Goal: Task Accomplishment & Management: Complete application form

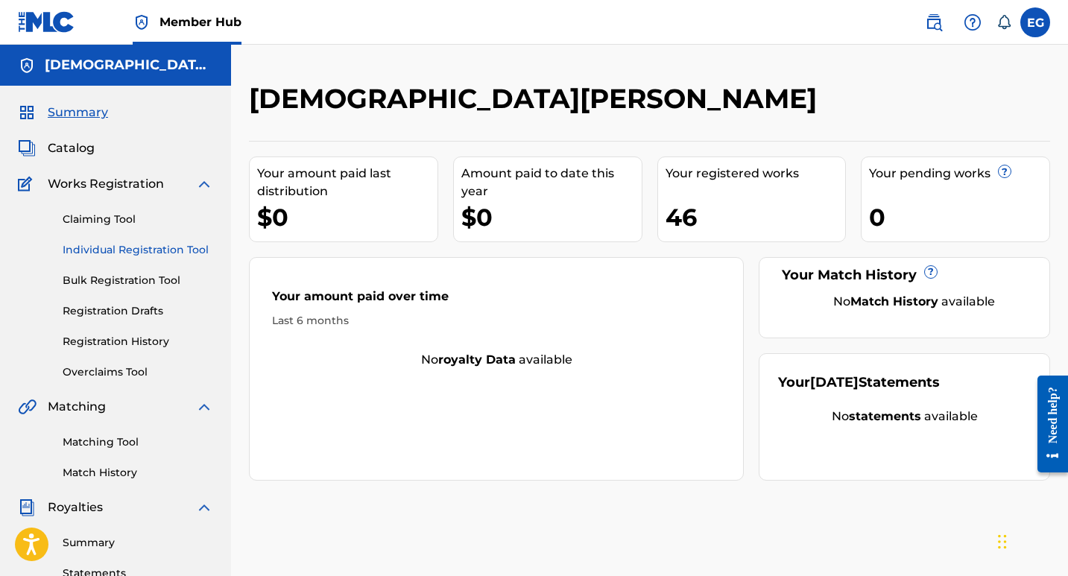
click at [136, 254] on link "Individual Registration Tool" at bounding box center [138, 250] width 150 height 16
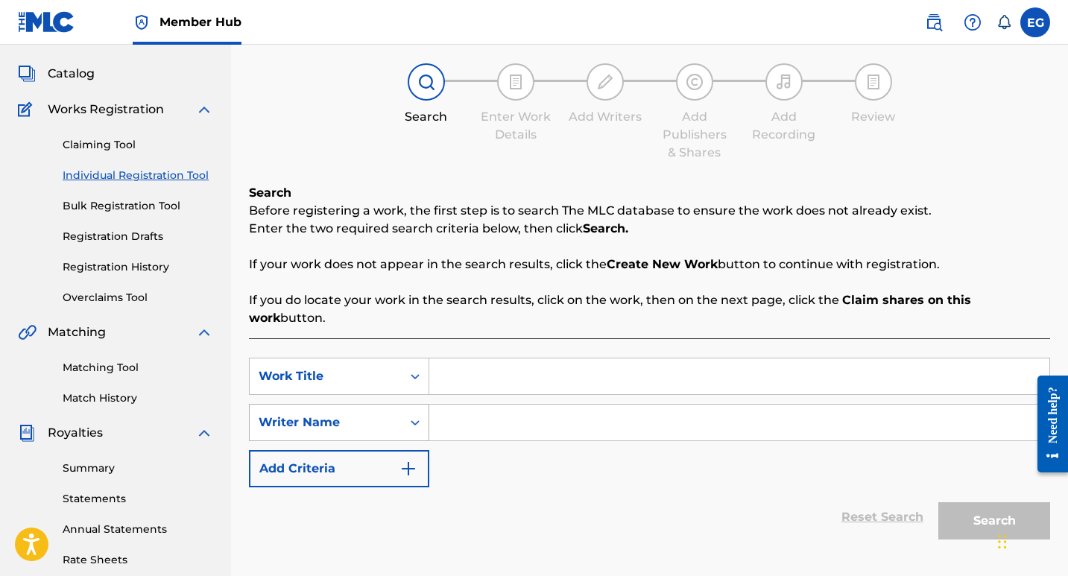
scroll to position [149, 0]
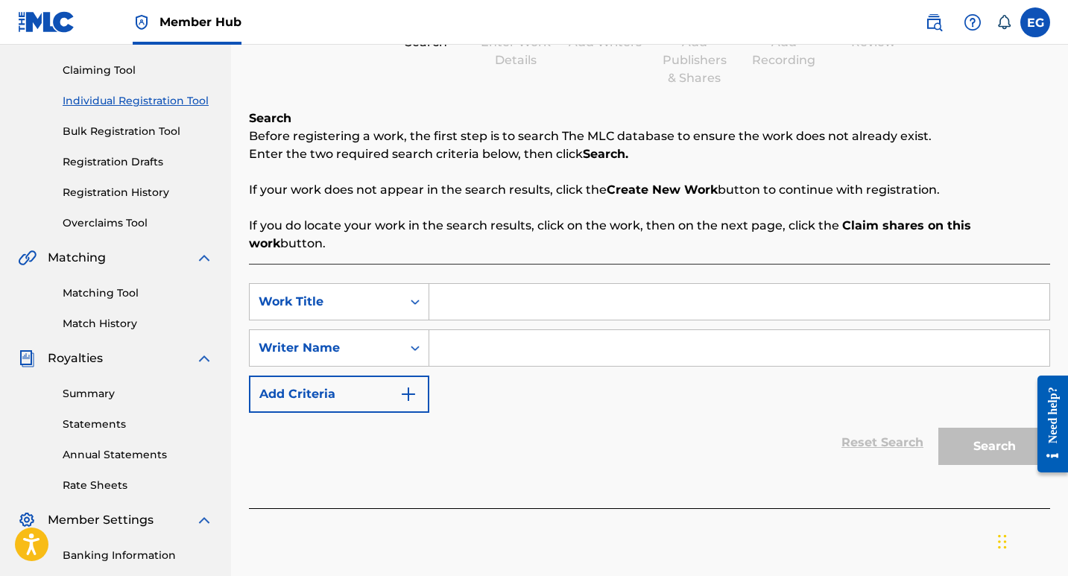
click at [463, 284] on input "Search Form" at bounding box center [739, 302] width 620 height 36
type input "Mi M Mayor Temor"
click at [486, 330] on input "Search Form" at bounding box center [739, 348] width 620 height 36
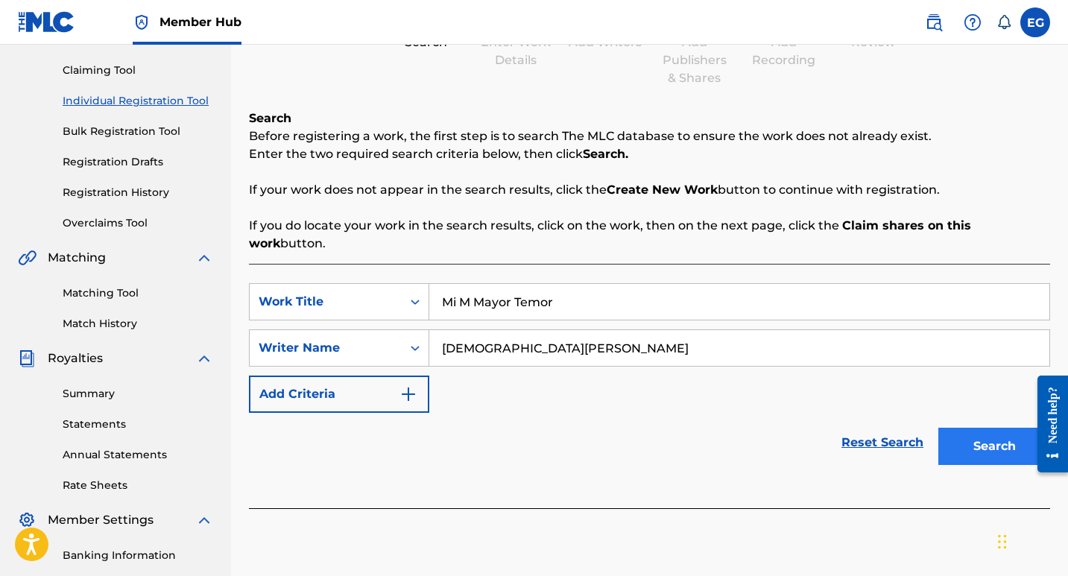
type input "[DEMOGRAPHIC_DATA][PERSON_NAME]"
click at [991, 440] on button "Search" at bounding box center [994, 446] width 112 height 37
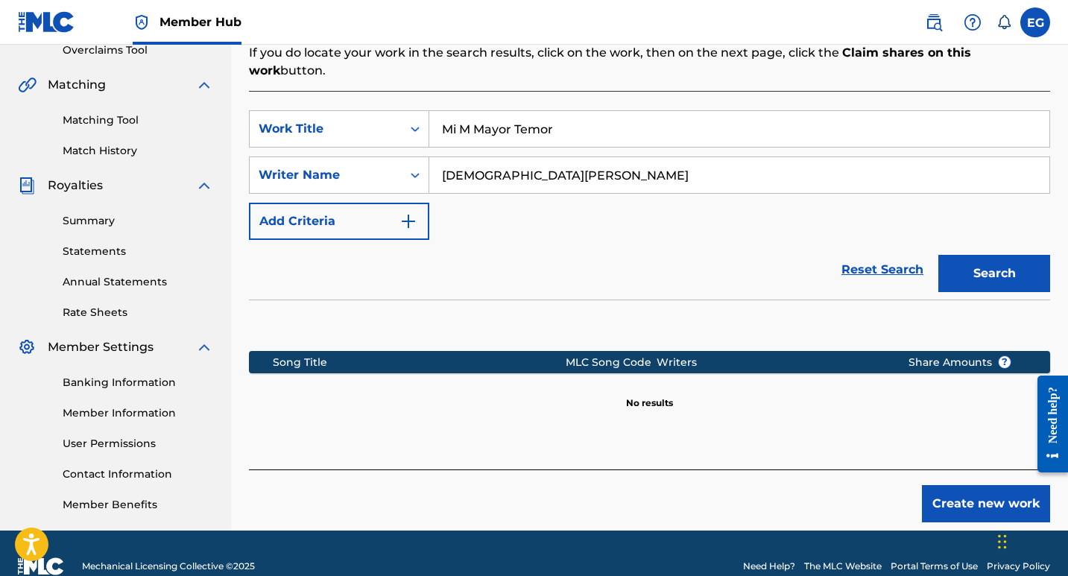
scroll to position [273, 0]
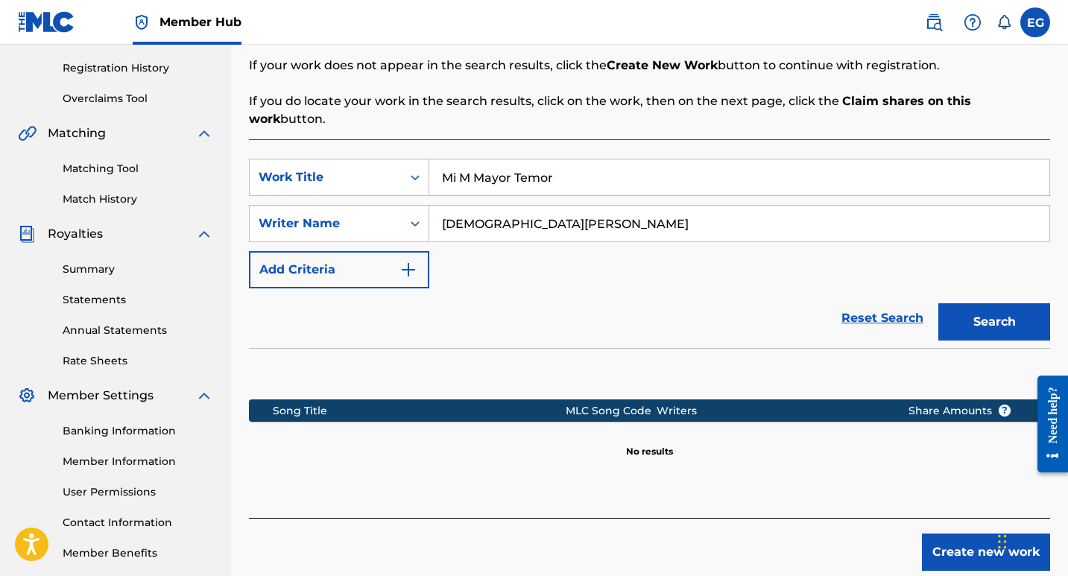
click at [475, 159] on input "Mi M Mayor Temor" at bounding box center [739, 177] width 620 height 36
type input "Mi Mayor Temor"
click at [975, 310] on button "Search" at bounding box center [994, 321] width 112 height 37
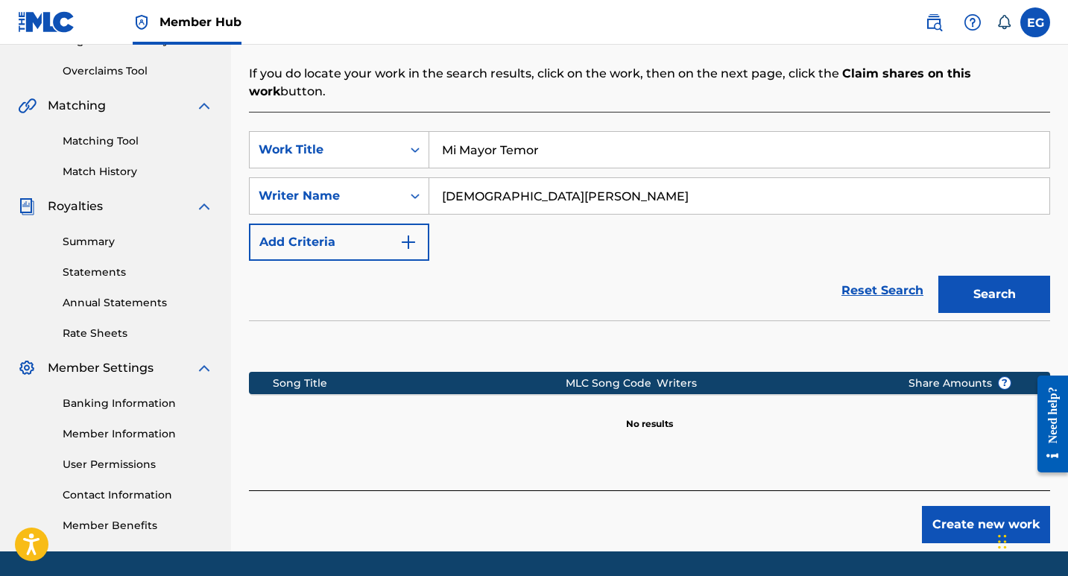
scroll to position [348, 0]
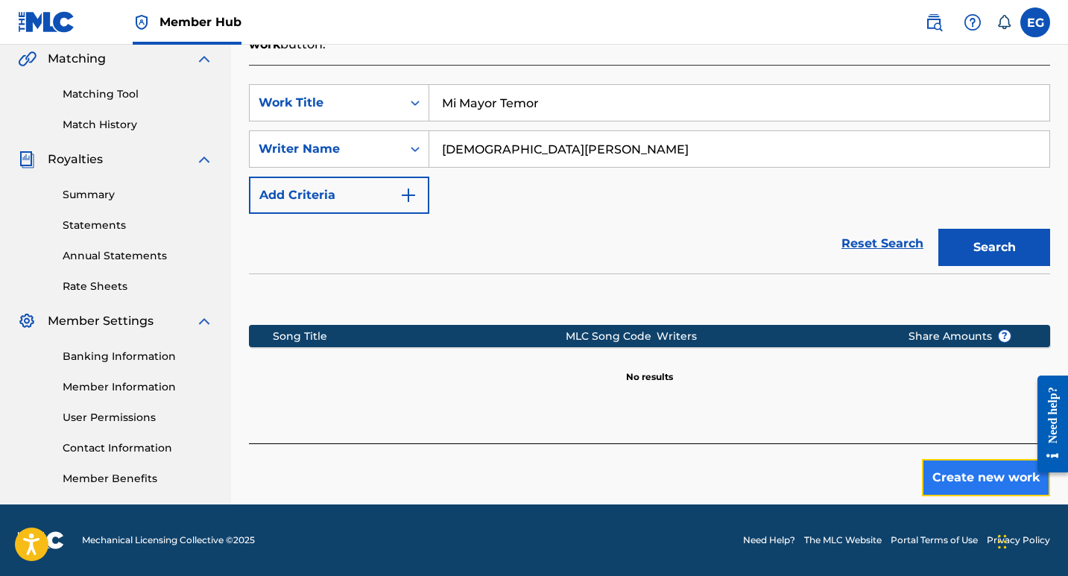
click at [945, 466] on button "Create new work" at bounding box center [986, 477] width 128 height 37
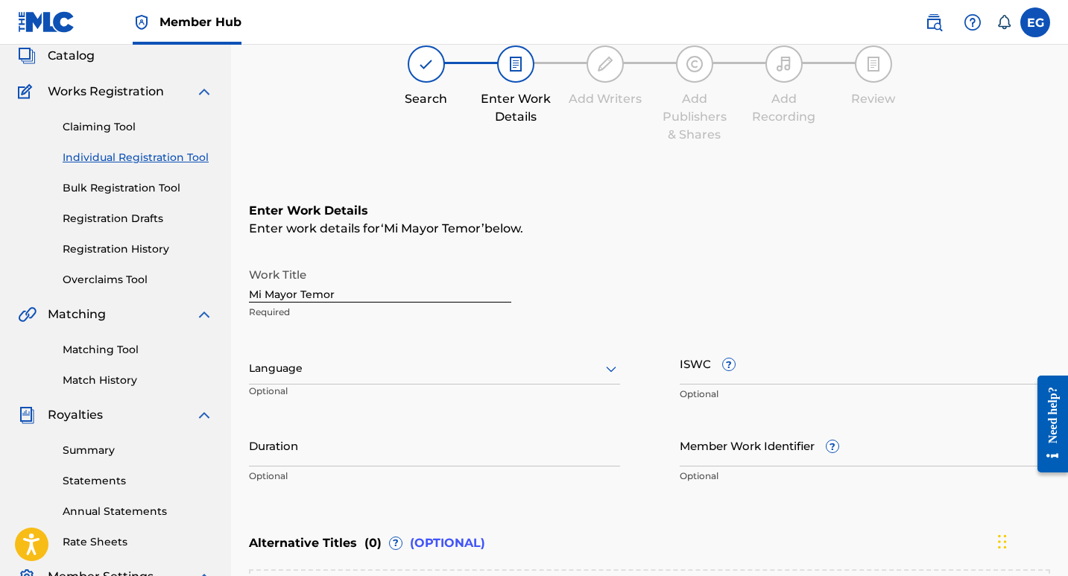
scroll to position [149, 0]
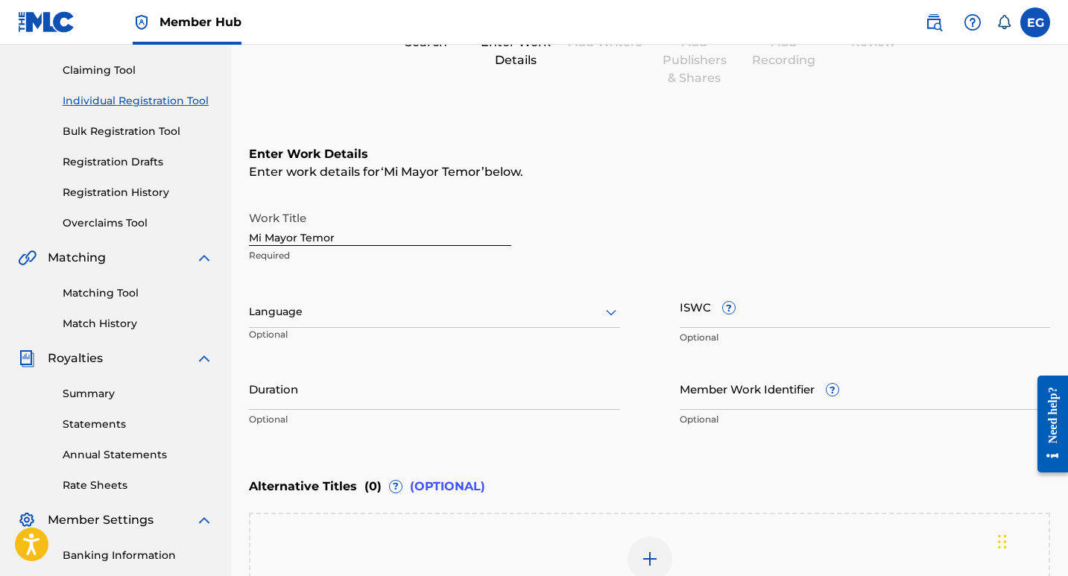
click at [328, 319] on div at bounding box center [434, 311] width 371 height 19
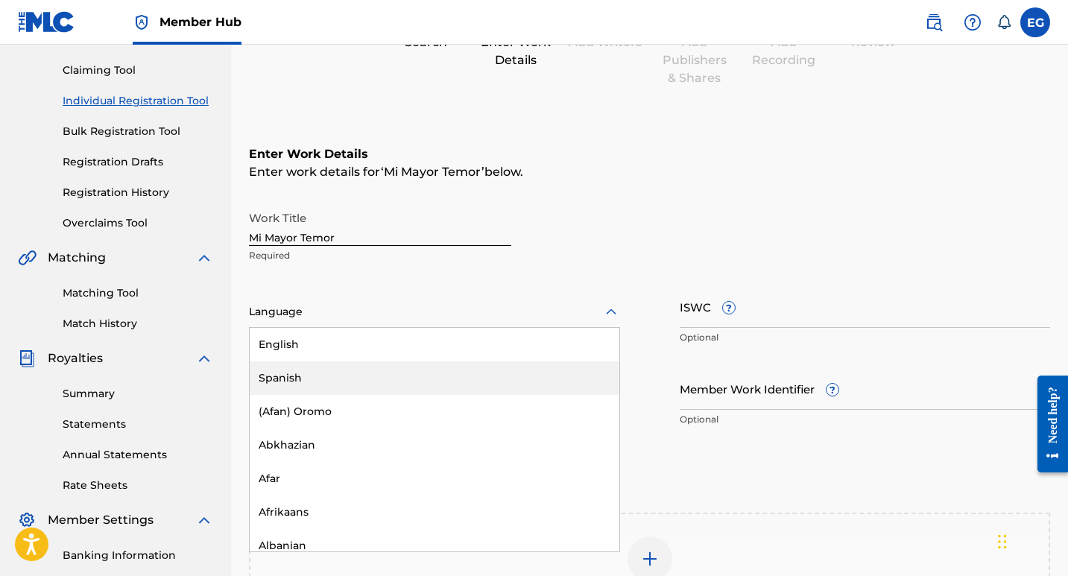
drag, startPoint x: 287, startPoint y: 378, endPoint x: 297, endPoint y: 377, distance: 9.7
click at [287, 378] on div "Spanish" at bounding box center [435, 378] width 370 height 34
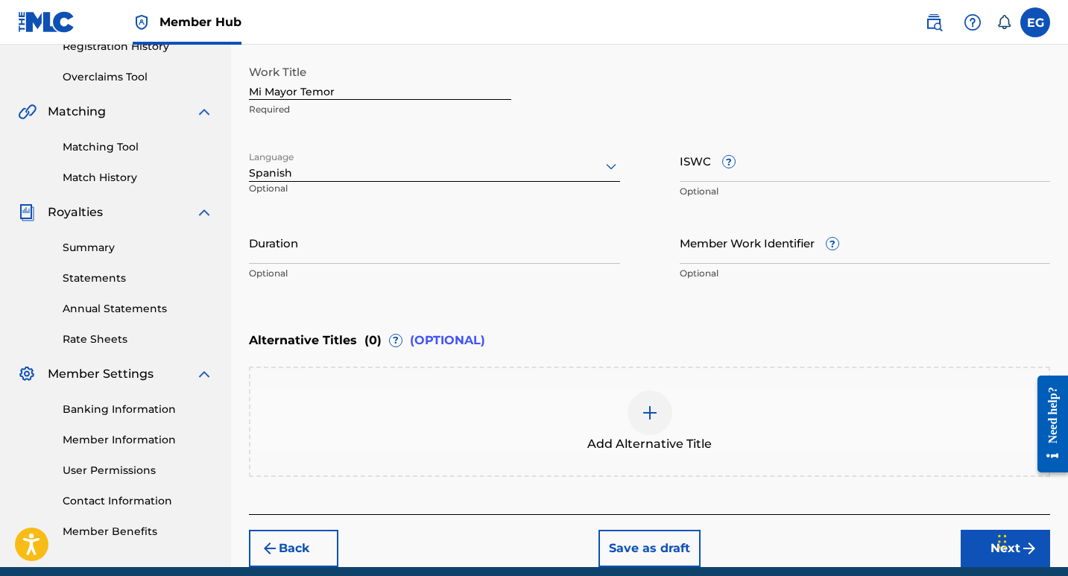
scroll to position [298, 0]
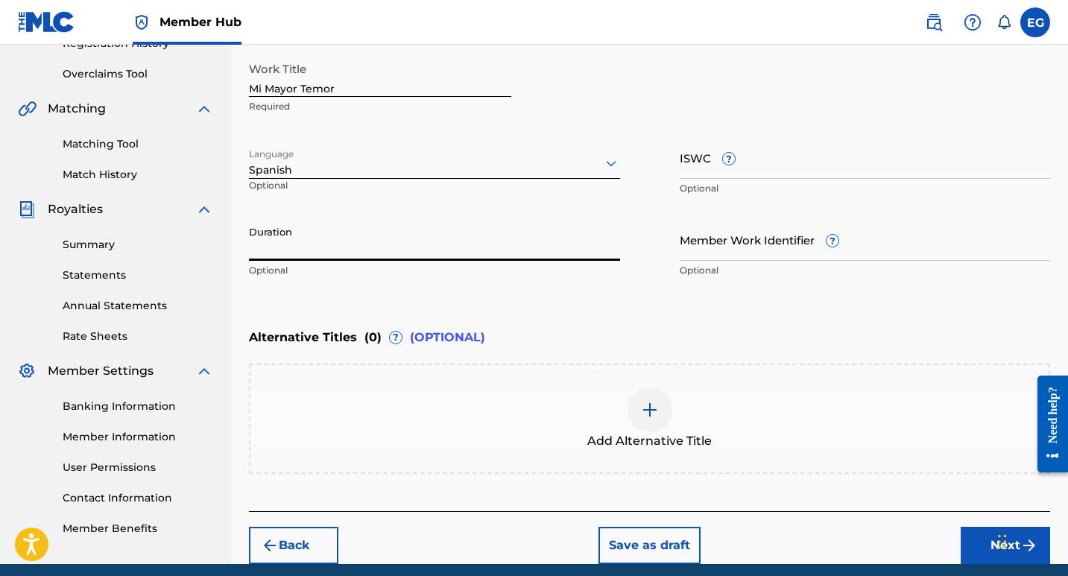
click at [293, 253] on input "Duration" at bounding box center [434, 239] width 371 height 42
type input "02:55"
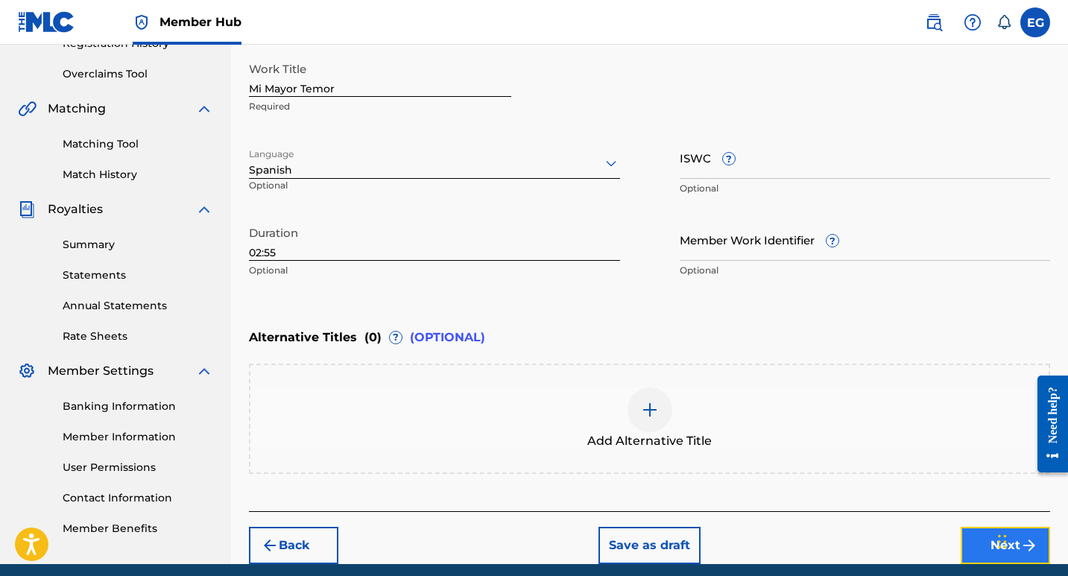
click at [975, 545] on button "Next" at bounding box center [1004, 545] width 89 height 37
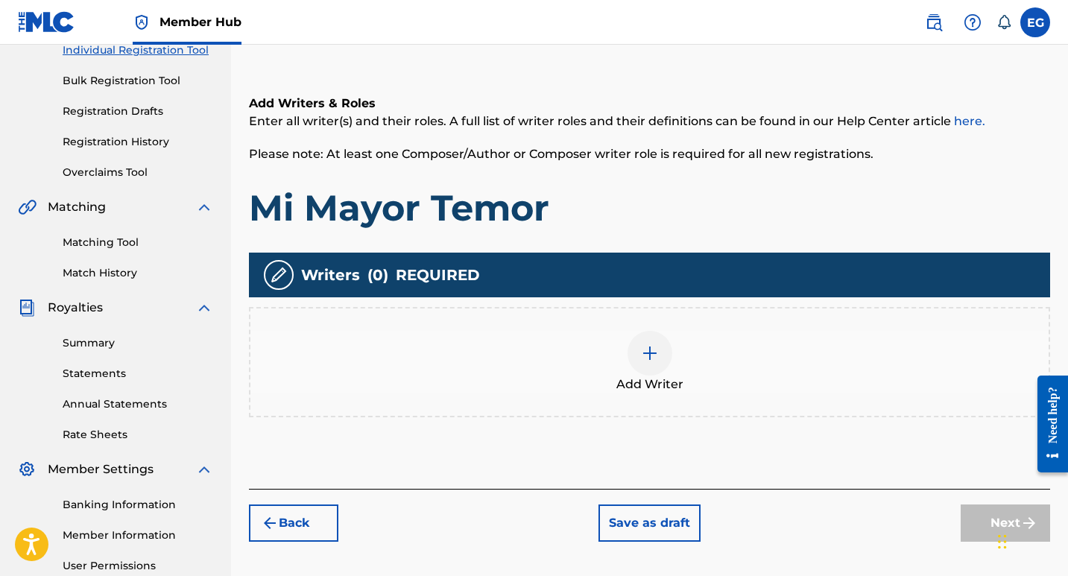
scroll to position [216, 0]
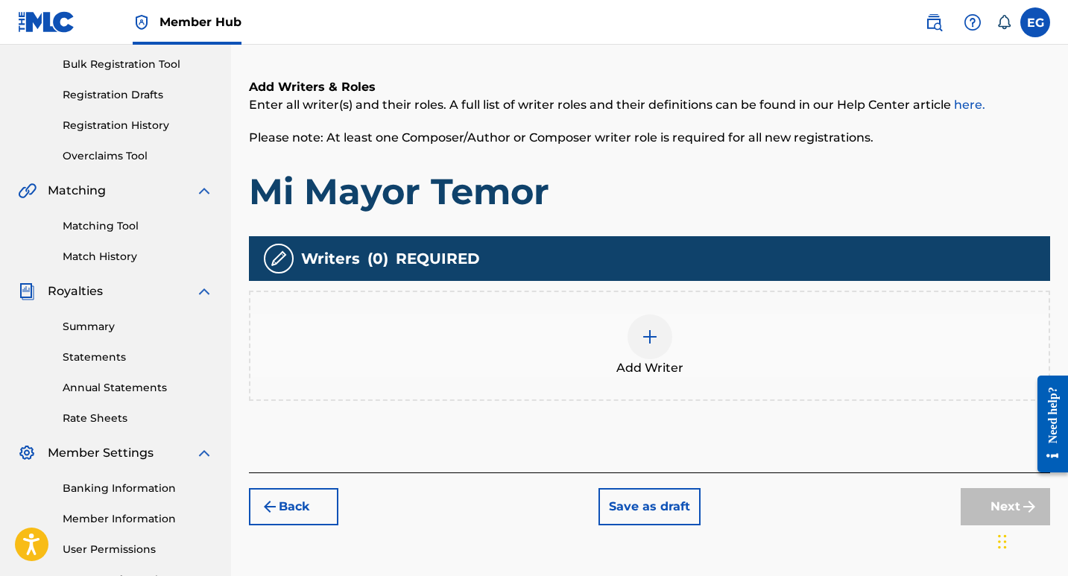
click at [652, 340] on img at bounding box center [650, 337] width 18 height 18
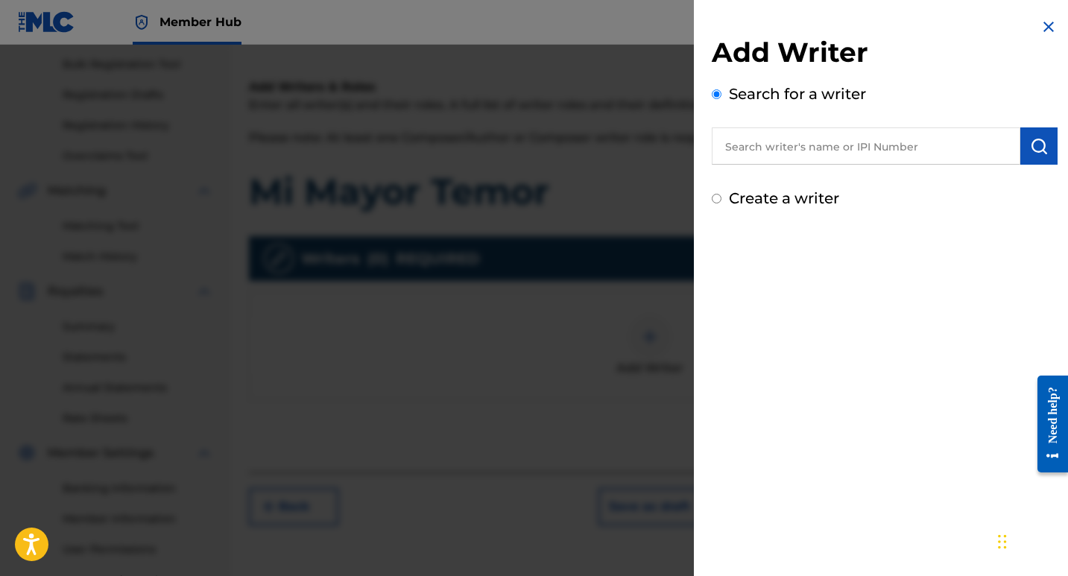
click at [793, 149] on input "text" at bounding box center [865, 145] width 308 height 37
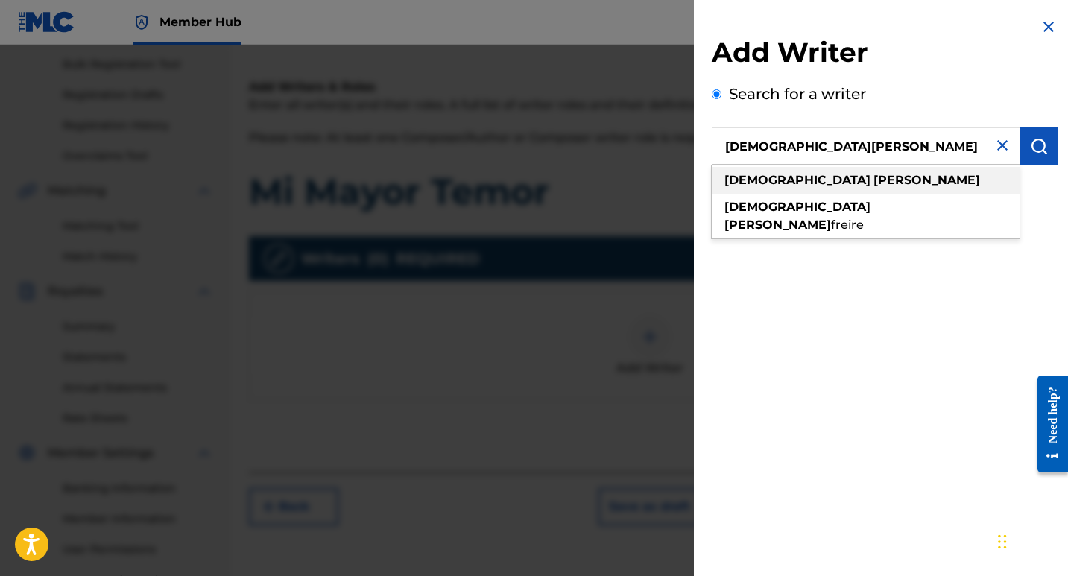
type input "[DEMOGRAPHIC_DATA][PERSON_NAME]"
click at [873, 184] on strong "[PERSON_NAME]" at bounding box center [926, 180] width 107 height 14
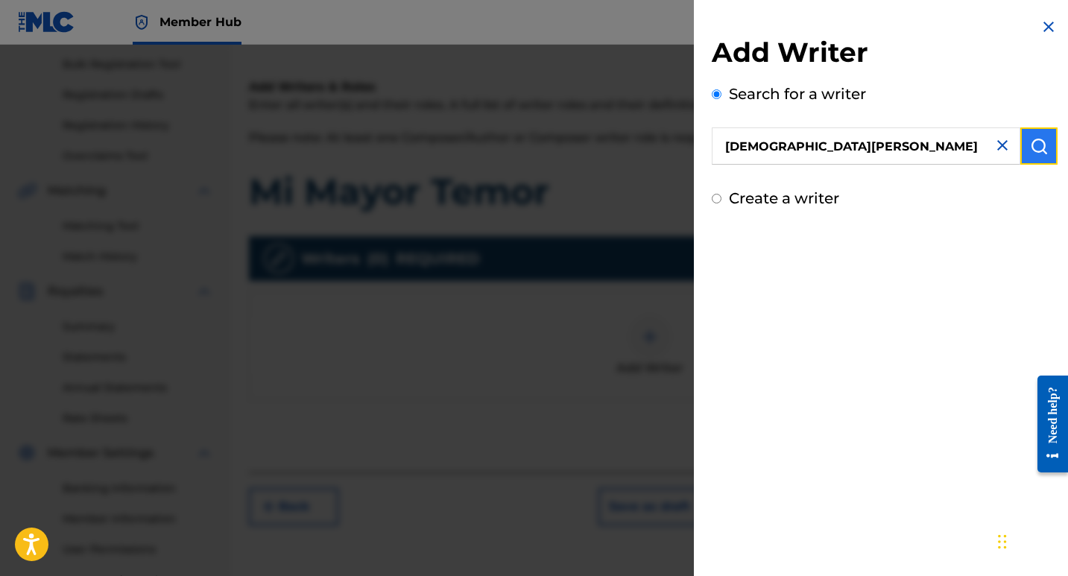
click at [1039, 145] on img "submit" at bounding box center [1039, 146] width 18 height 18
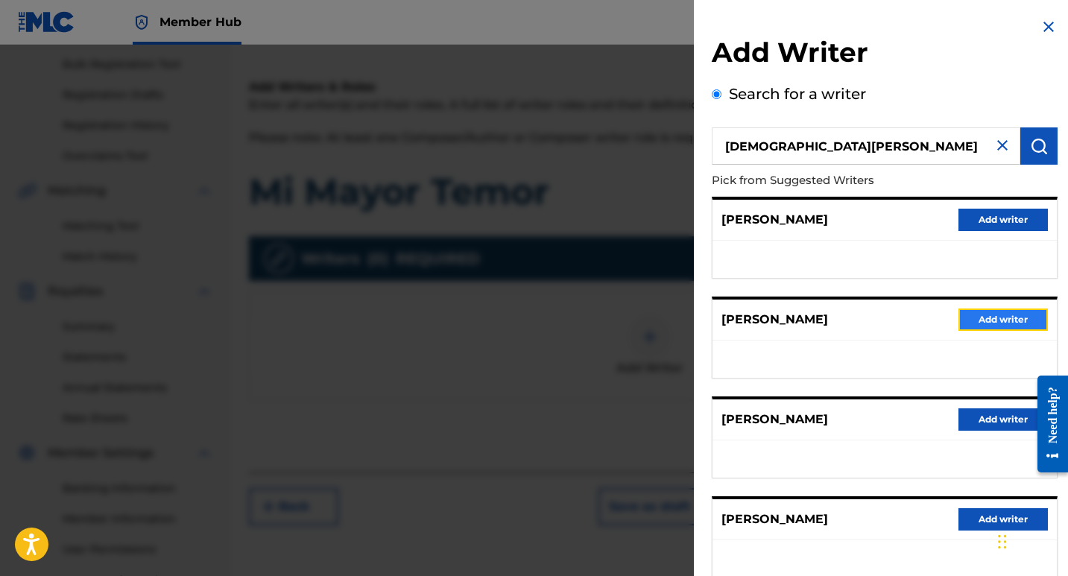
click at [996, 322] on button "Add writer" at bounding box center [1002, 319] width 89 height 22
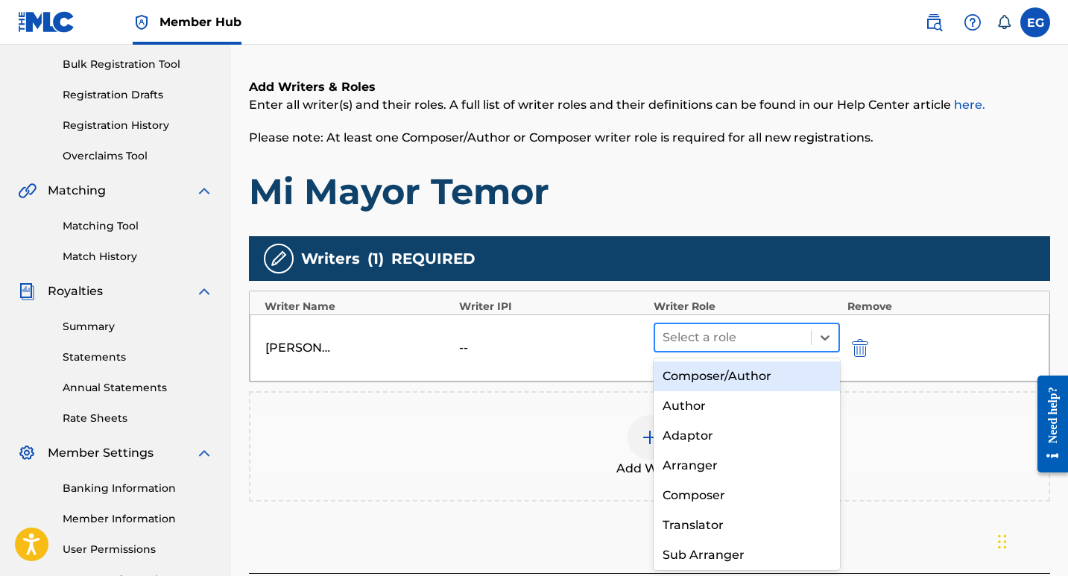
click at [759, 330] on div at bounding box center [732, 337] width 141 height 21
click at [717, 375] on div "Composer/Author" at bounding box center [746, 376] width 186 height 30
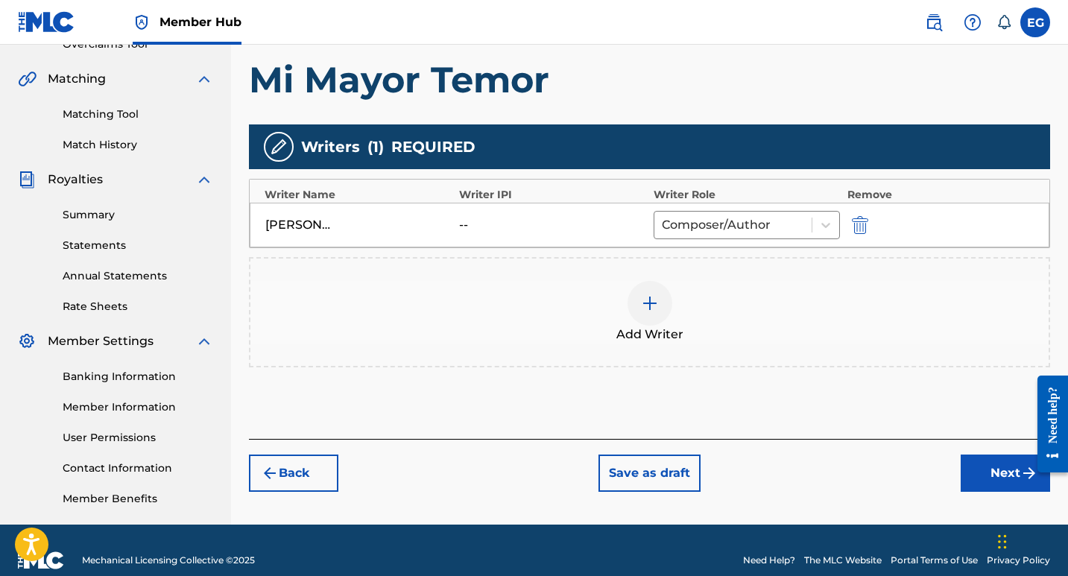
scroll to position [348, 0]
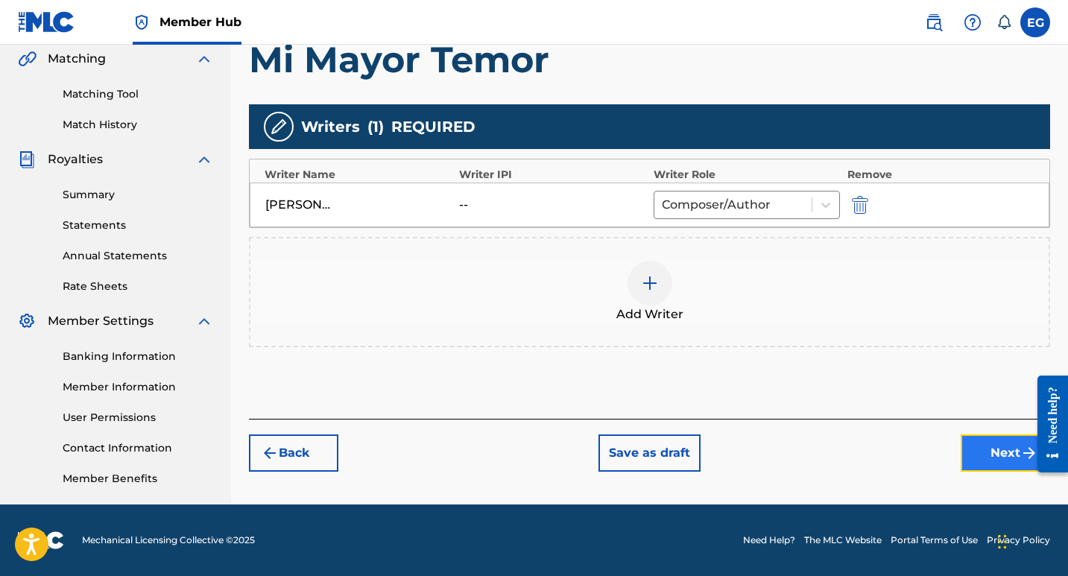
click at [971, 457] on button "Next" at bounding box center [1004, 452] width 89 height 37
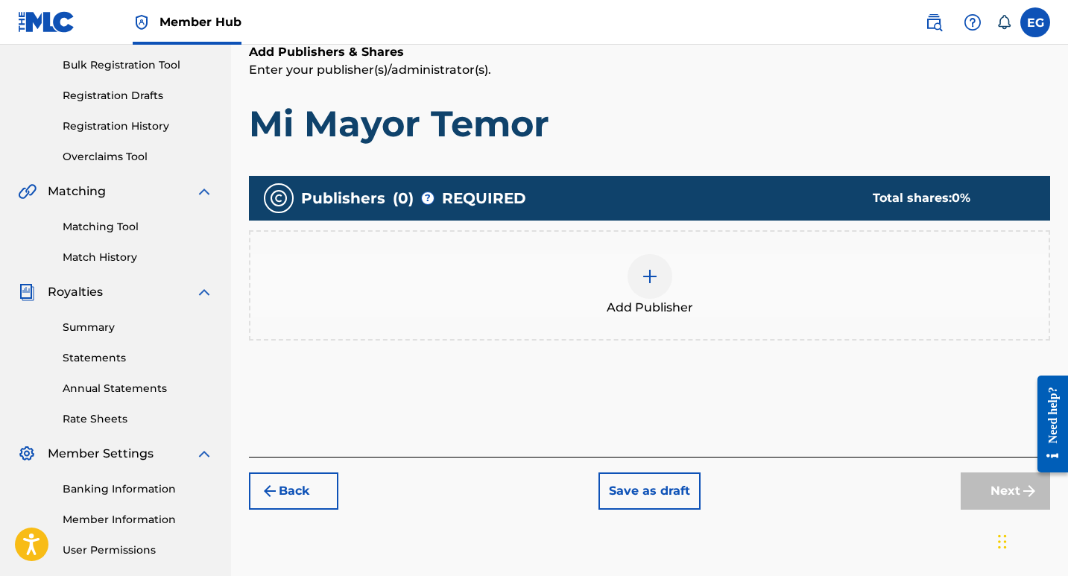
scroll to position [216, 0]
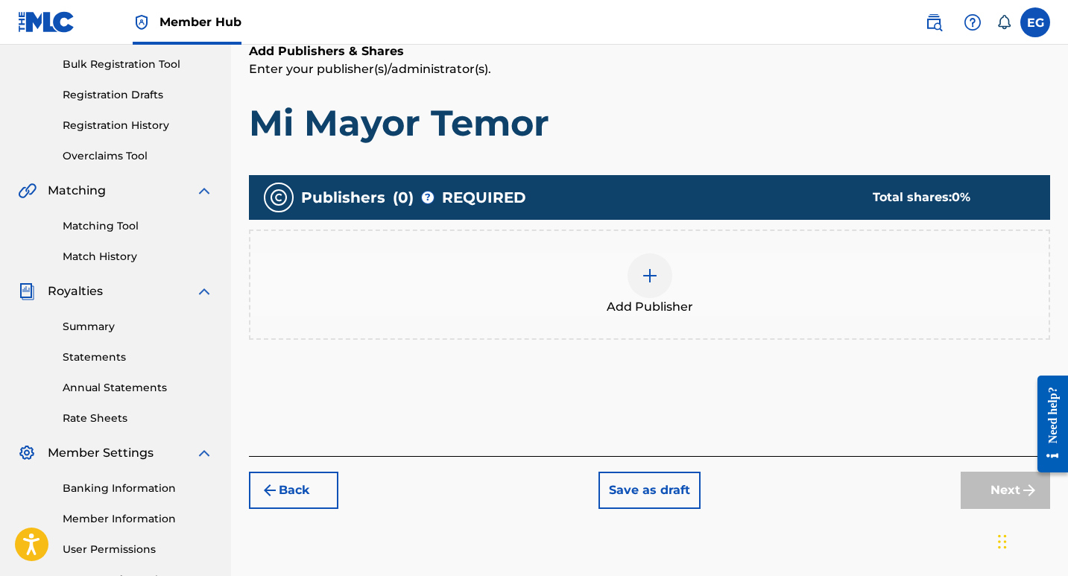
click at [654, 273] on img at bounding box center [650, 276] width 18 height 18
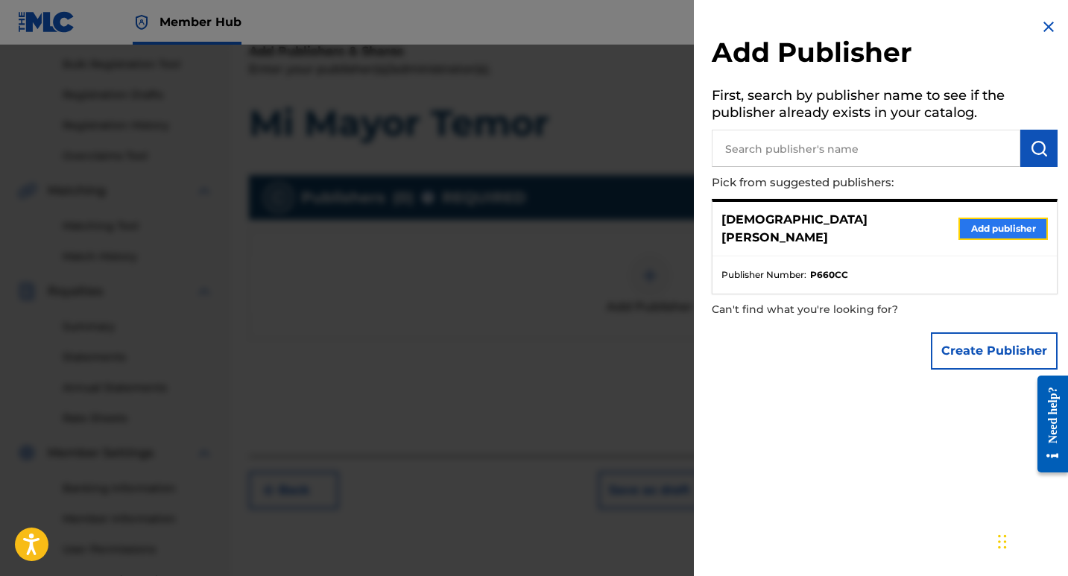
click at [990, 223] on button "Add publisher" at bounding box center [1002, 229] width 89 height 22
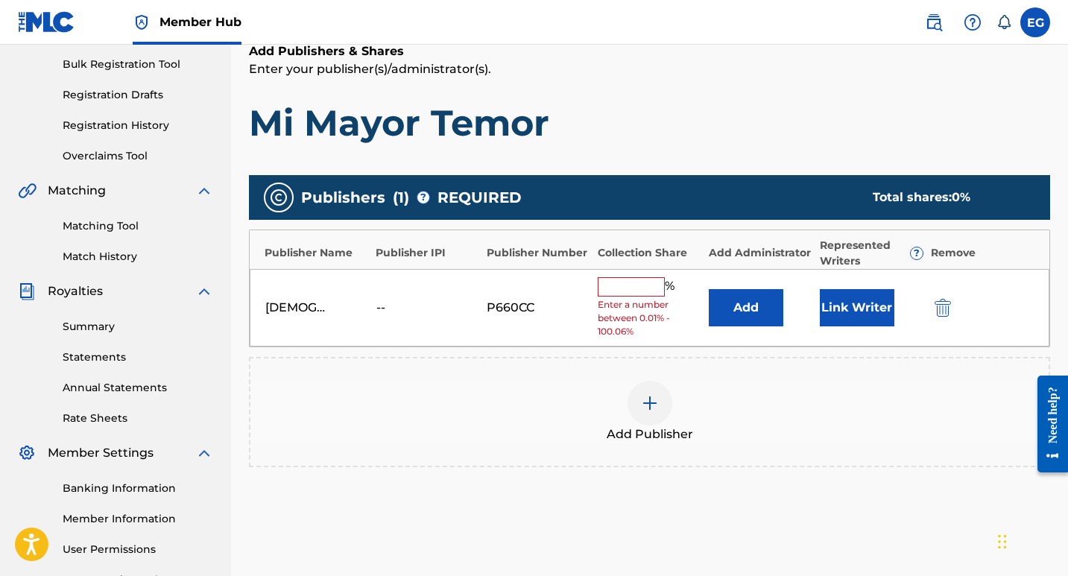
click at [639, 283] on input "text" at bounding box center [630, 286] width 67 height 19
type input "100"
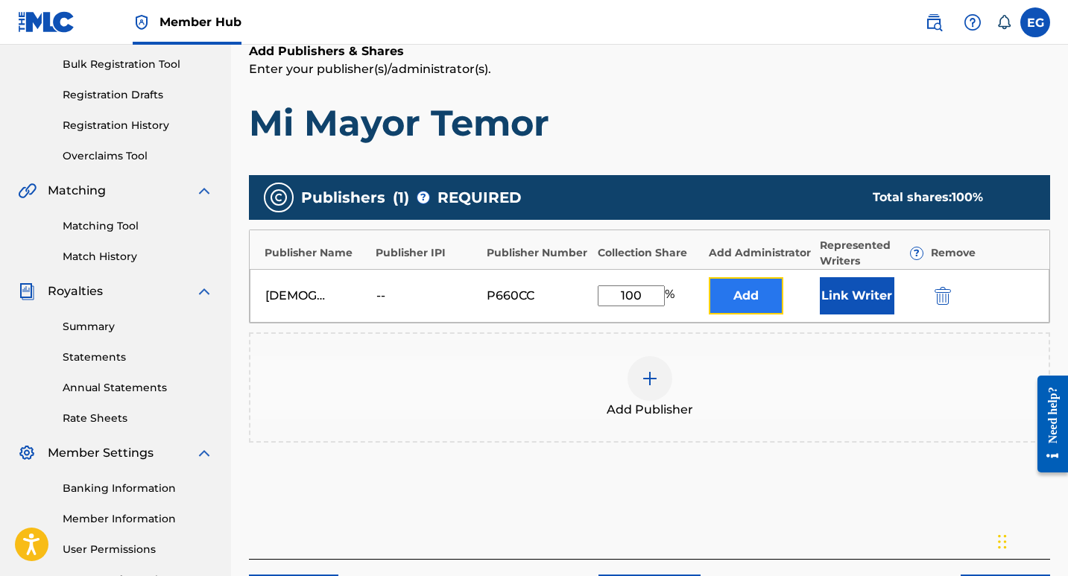
click at [736, 304] on button "Add" at bounding box center [745, 295] width 74 height 37
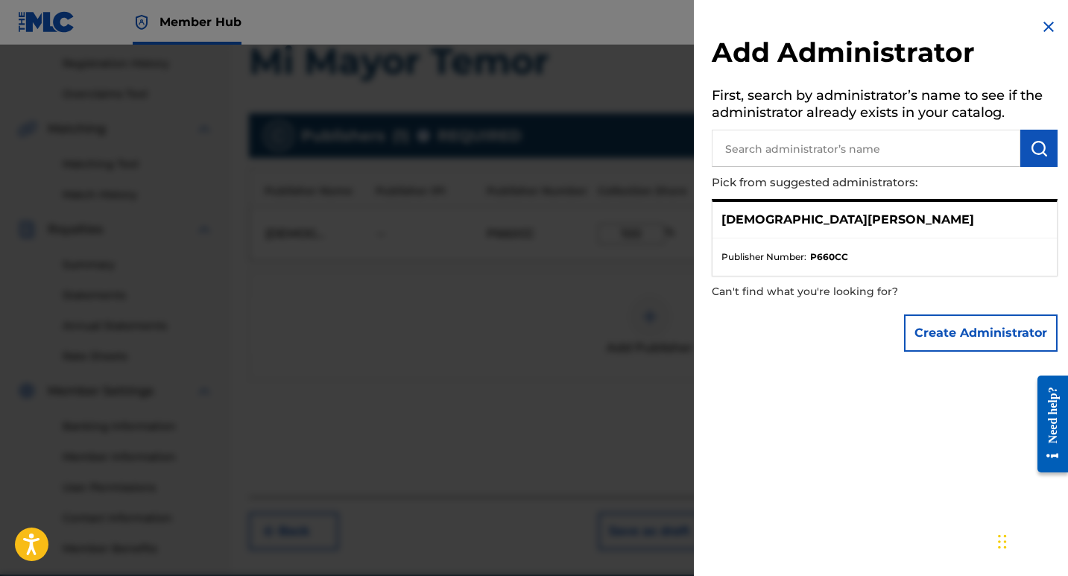
scroll to position [273, 0]
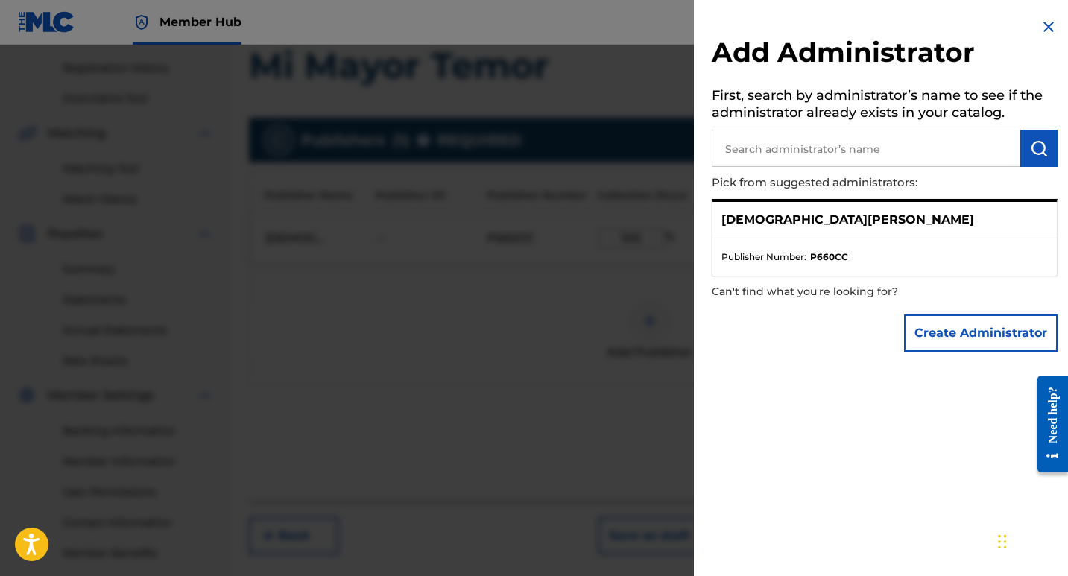
click at [1048, 31] on img at bounding box center [1048, 27] width 18 height 18
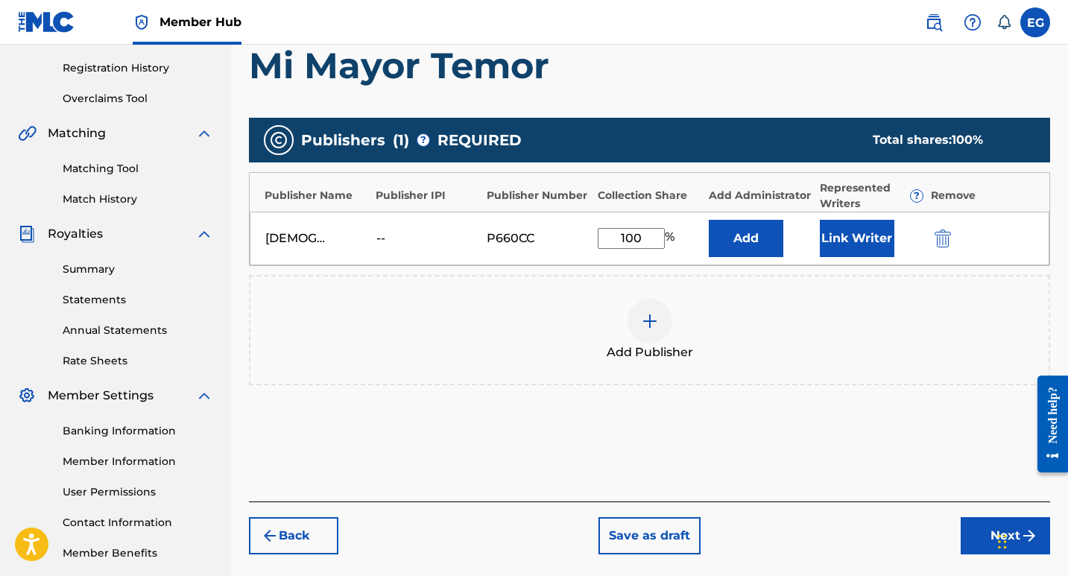
scroll to position [348, 0]
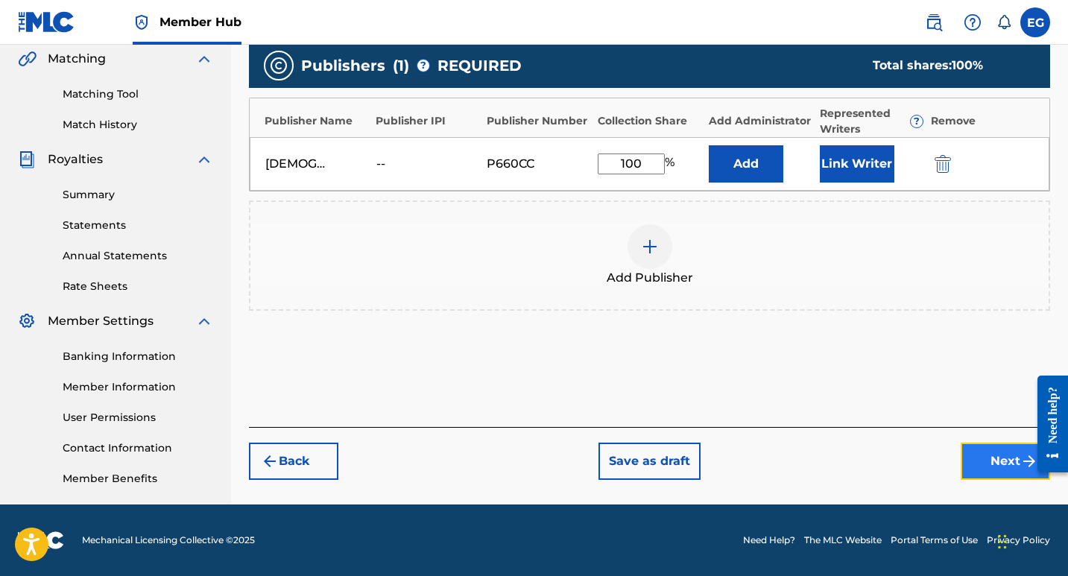
click at [998, 466] on button "Next" at bounding box center [1004, 461] width 89 height 37
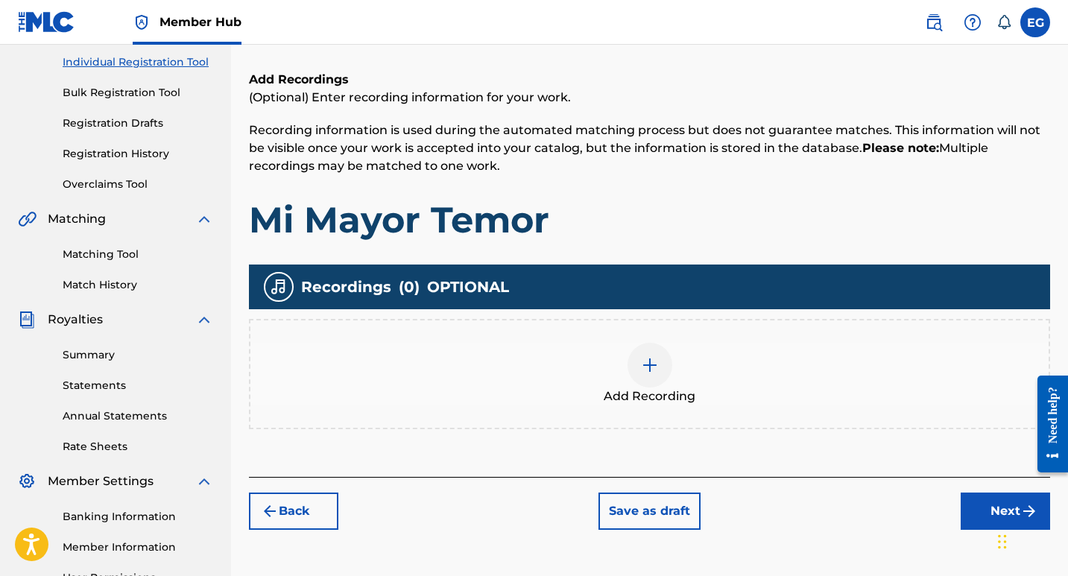
scroll to position [216, 0]
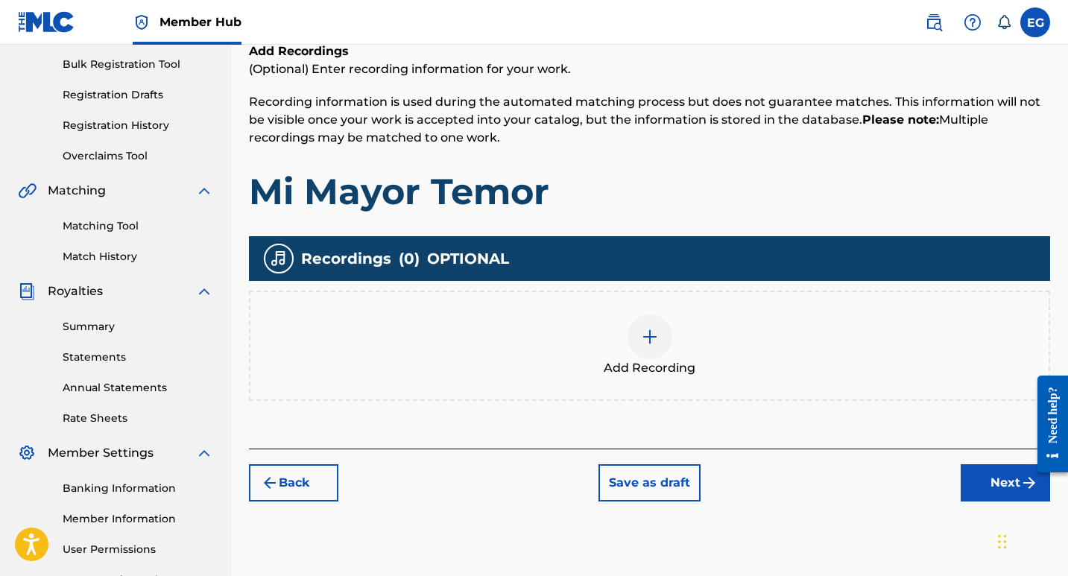
click at [653, 337] on img at bounding box center [650, 337] width 18 height 18
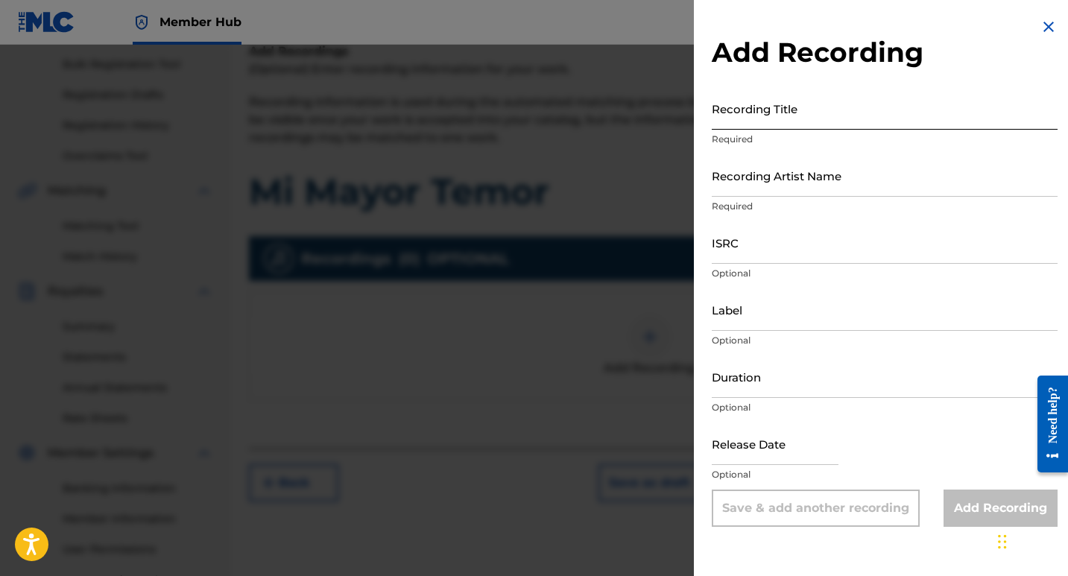
click at [750, 112] on input "Recording Title" at bounding box center [884, 108] width 346 height 42
type input "Mi Mayor Temor"
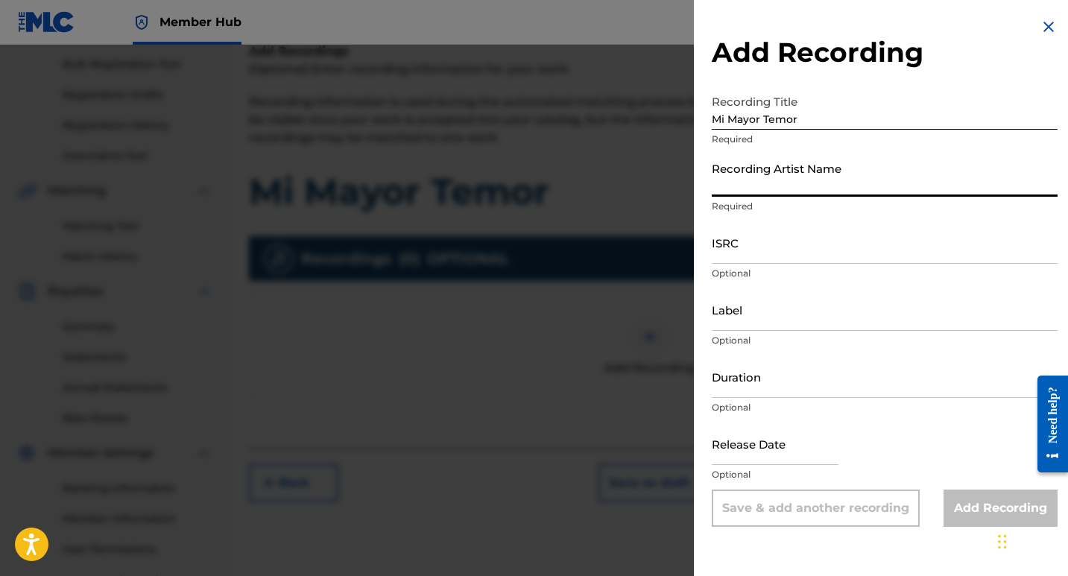
click at [769, 186] on input "Recording Artist Name" at bounding box center [884, 175] width 346 height 42
type input "[DEMOGRAPHIC_DATA][PERSON_NAME]"
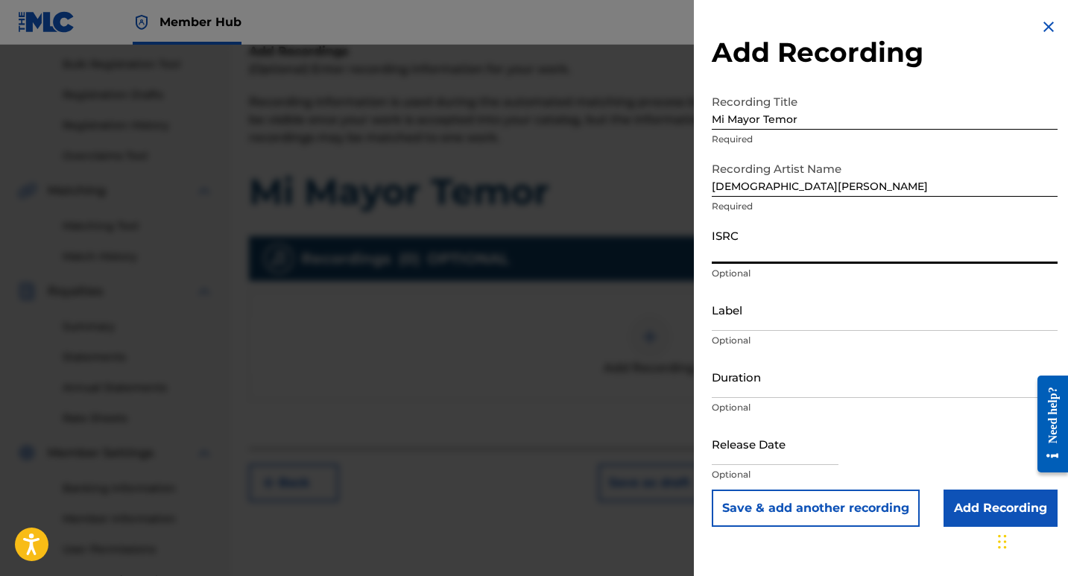
click at [778, 256] on input "ISRC" at bounding box center [884, 242] width 346 height 42
paste input "QT3F22585531"
type input "QT3F22585531"
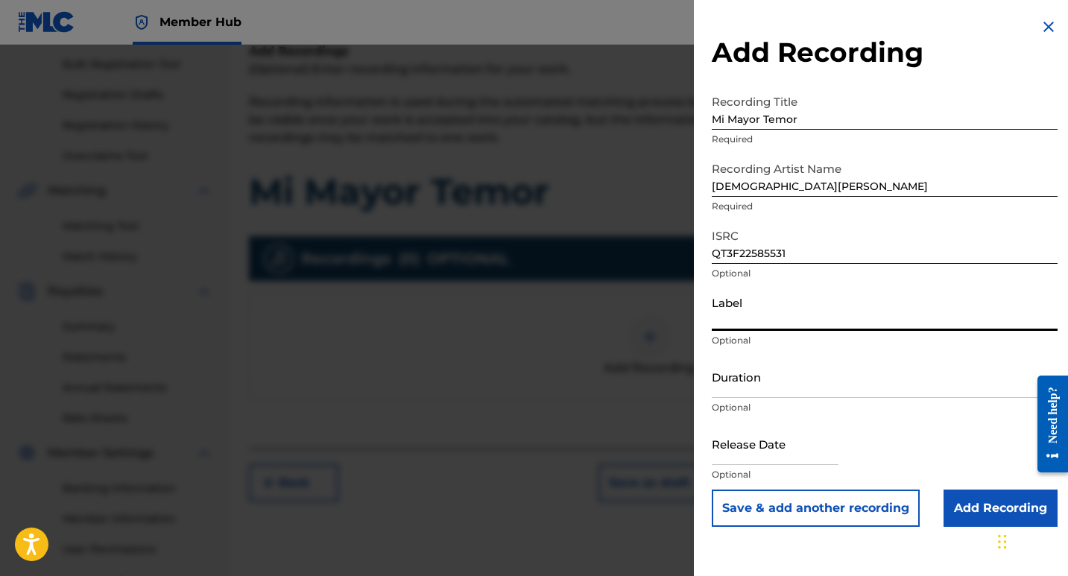
click at [748, 316] on input "Label" at bounding box center [884, 309] width 346 height 42
type input "10192525 Records DK"
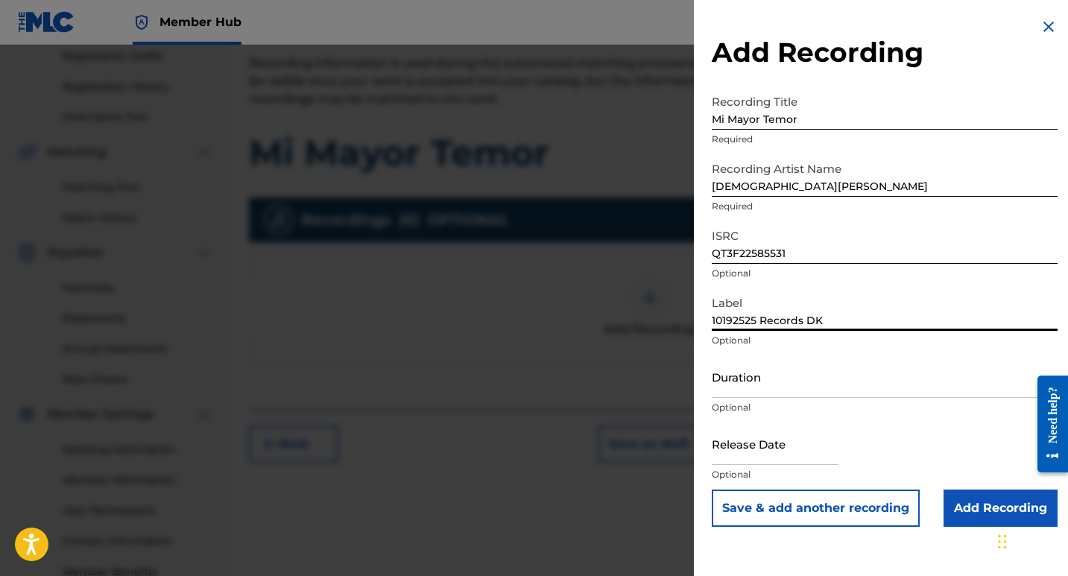
scroll to position [291, 0]
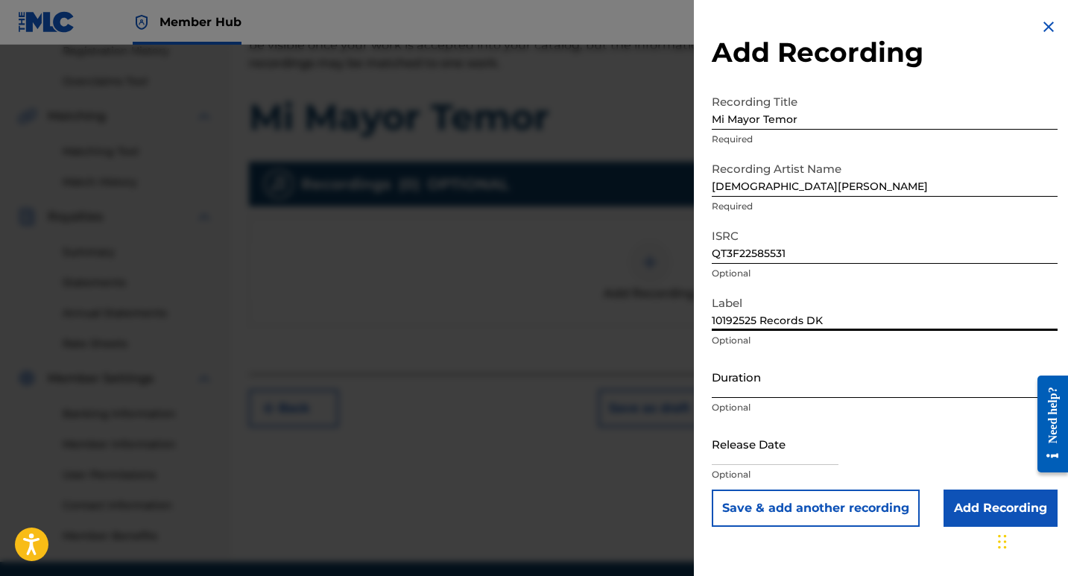
click at [738, 386] on input "Duration" at bounding box center [884, 376] width 346 height 42
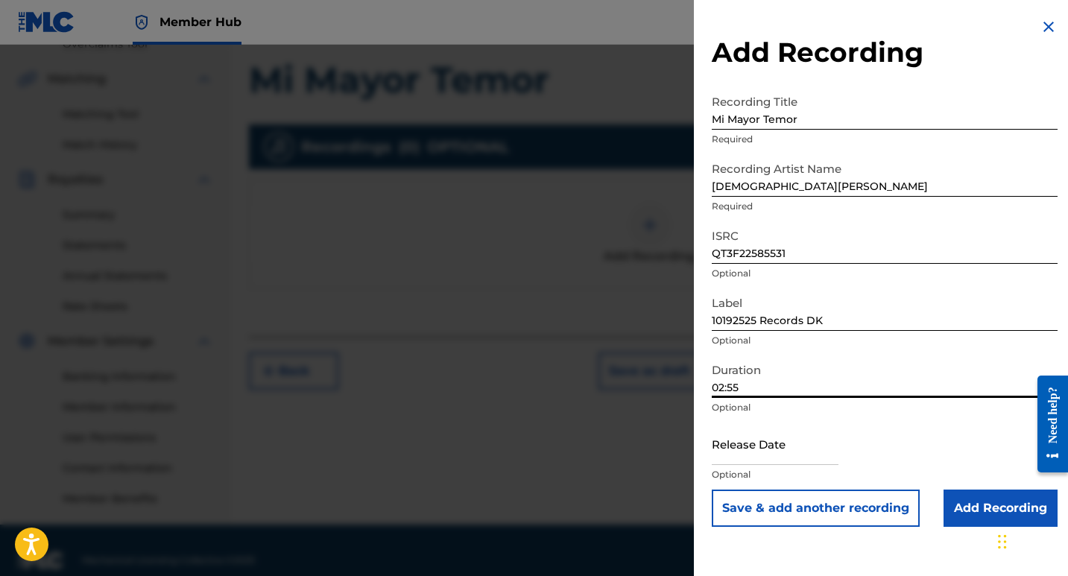
scroll to position [348, 0]
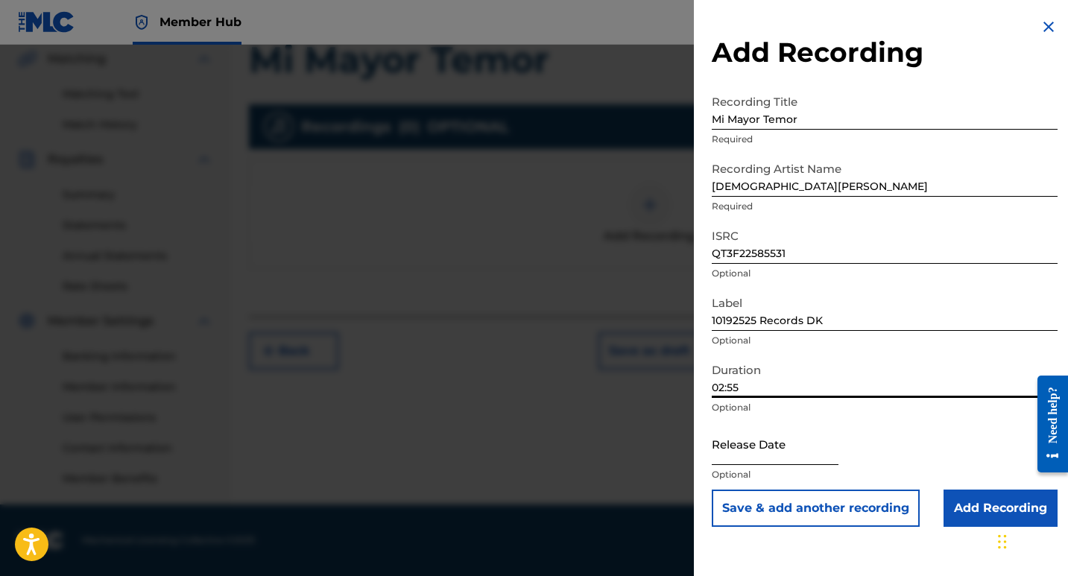
type input "02:55"
drag, startPoint x: 741, startPoint y: 452, endPoint x: 753, endPoint y: 443, distance: 15.9
click at [741, 452] on input "text" at bounding box center [774, 443] width 127 height 42
select select "8"
select select "2025"
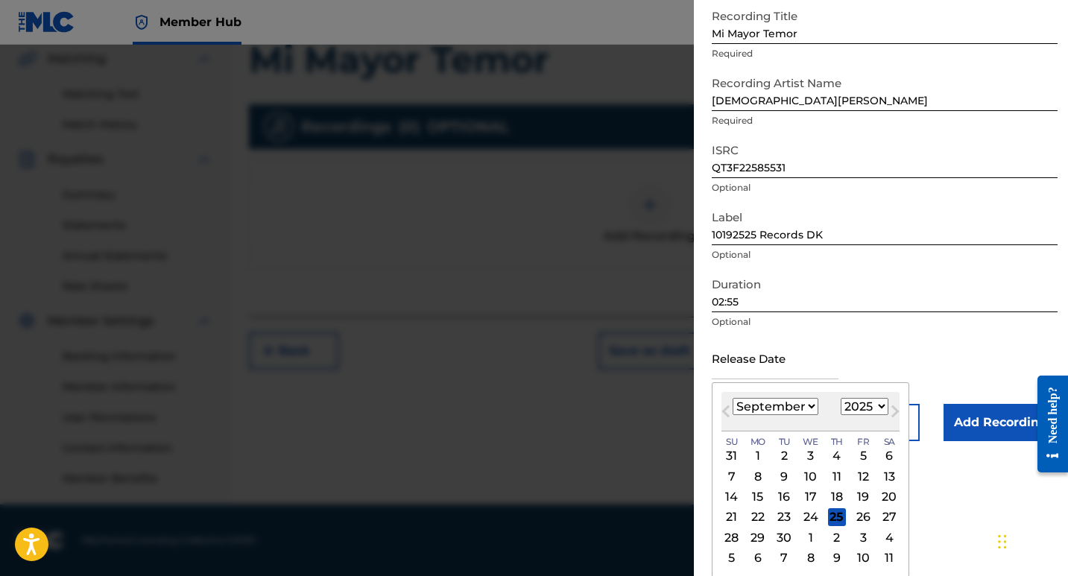
scroll to position [87, 0]
click at [816, 521] on div "24" at bounding box center [811, 516] width 18 height 18
type input "[DATE]"
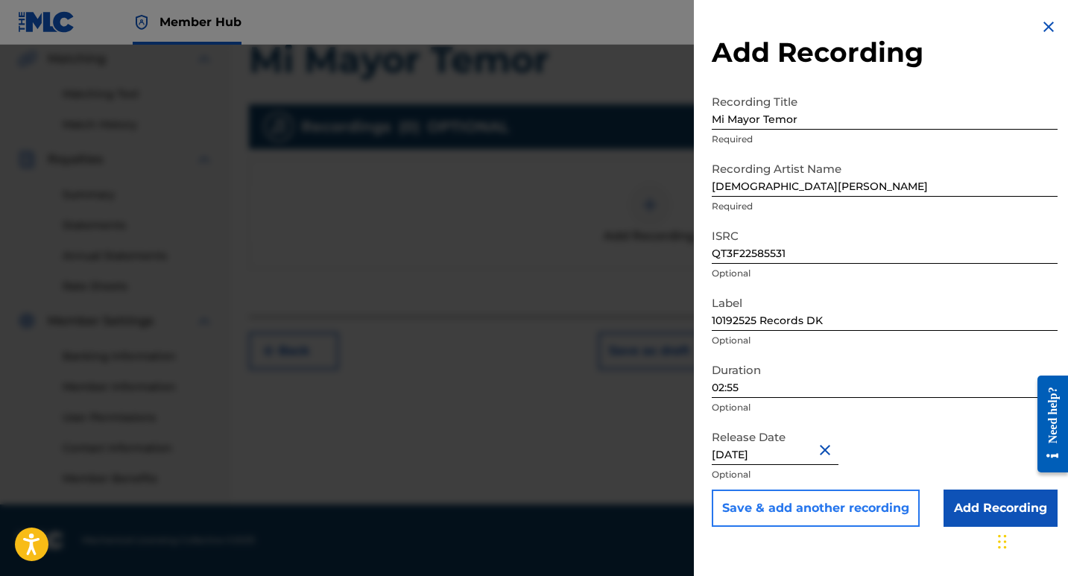
scroll to position [0, 0]
click at [990, 511] on input "Add Recording" at bounding box center [1000, 507] width 114 height 37
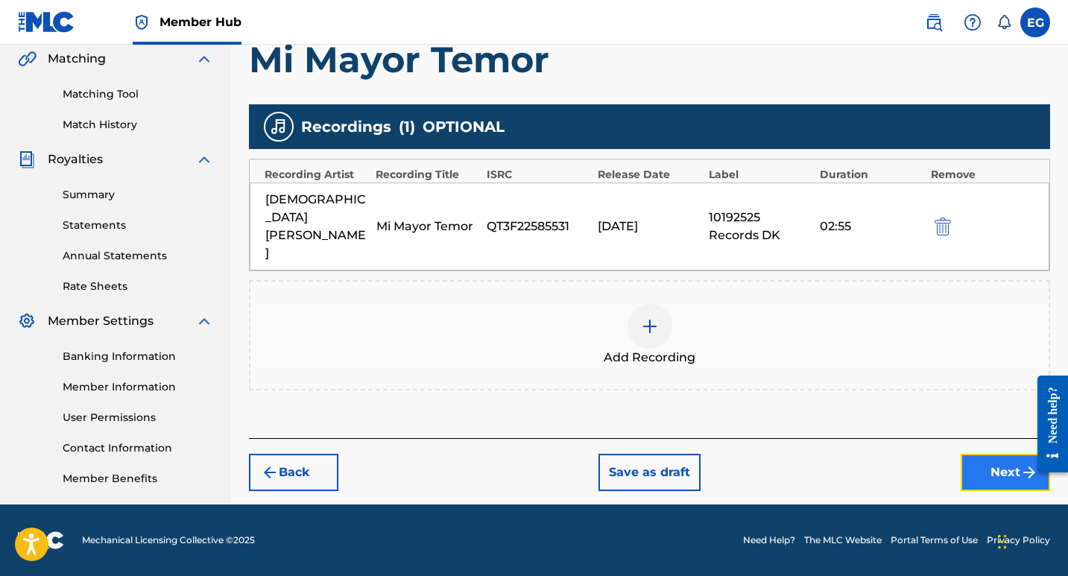
click at [991, 454] on button "Next" at bounding box center [1004, 472] width 89 height 37
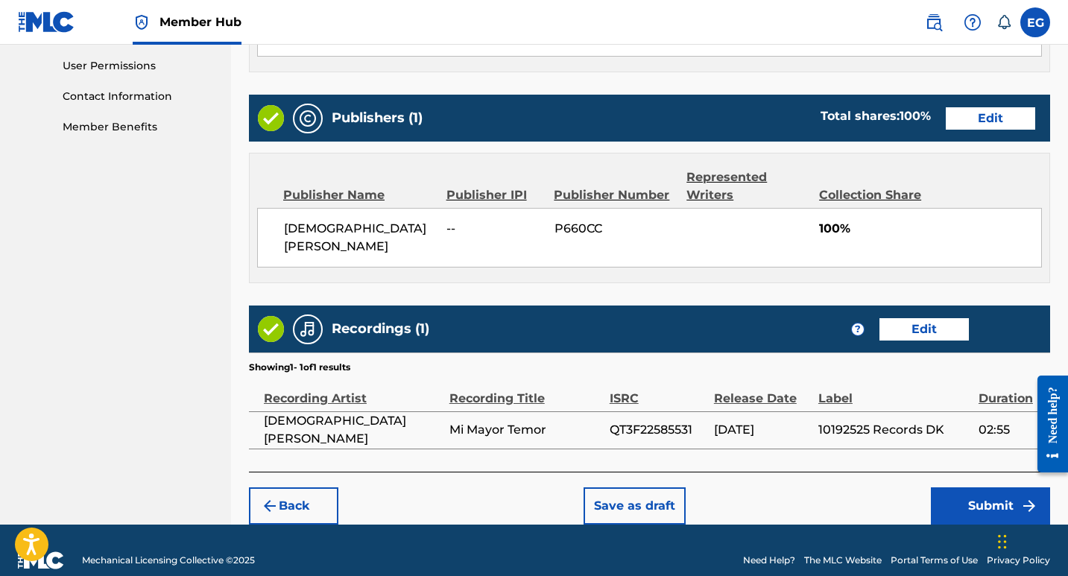
scroll to position [702, 0]
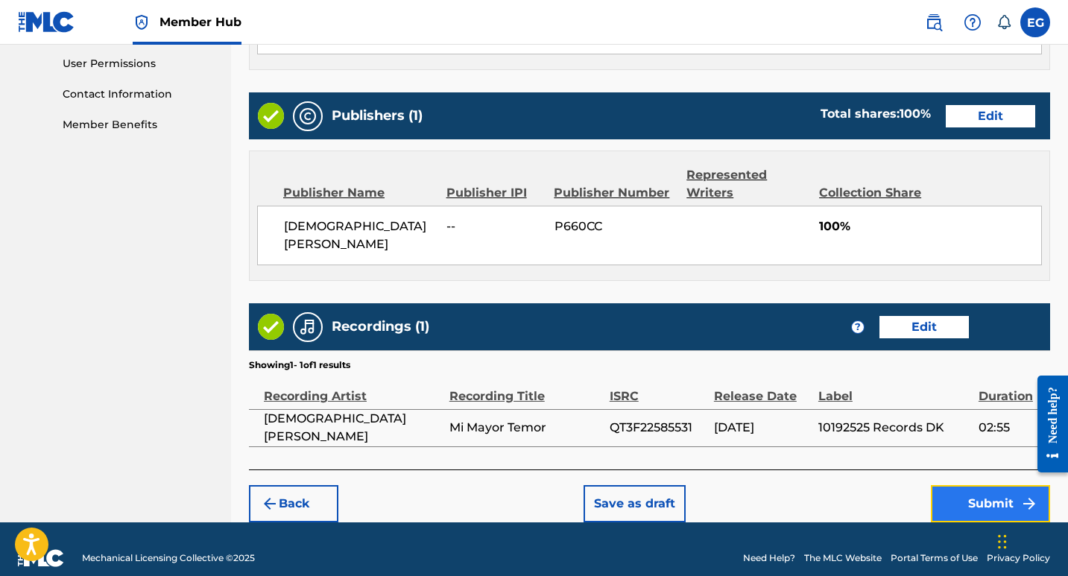
click at [974, 487] on button "Submit" at bounding box center [989, 503] width 119 height 37
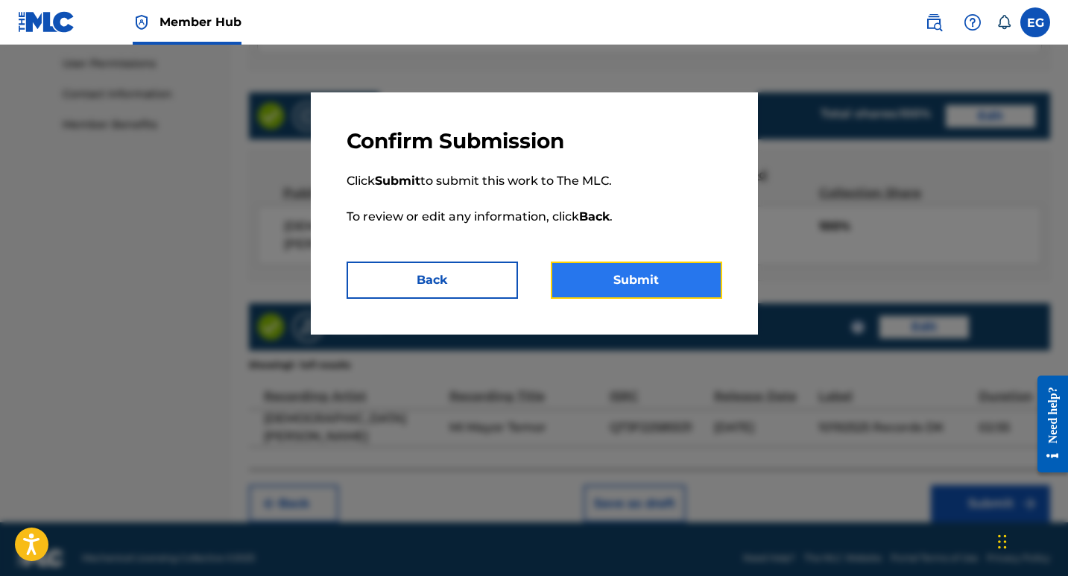
click at [630, 278] on button "Submit" at bounding box center [636, 279] width 171 height 37
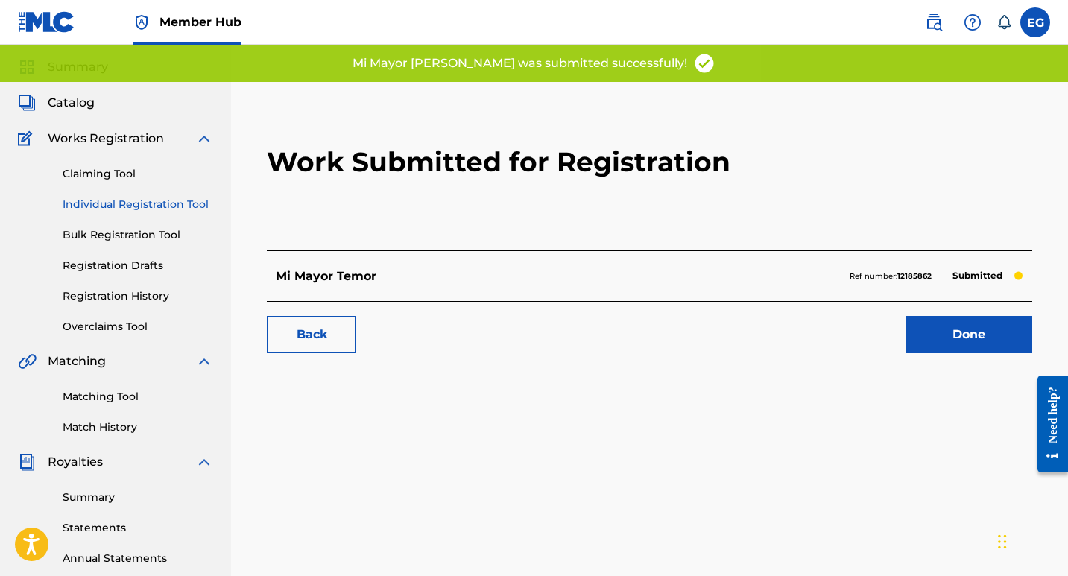
scroll to position [74, 0]
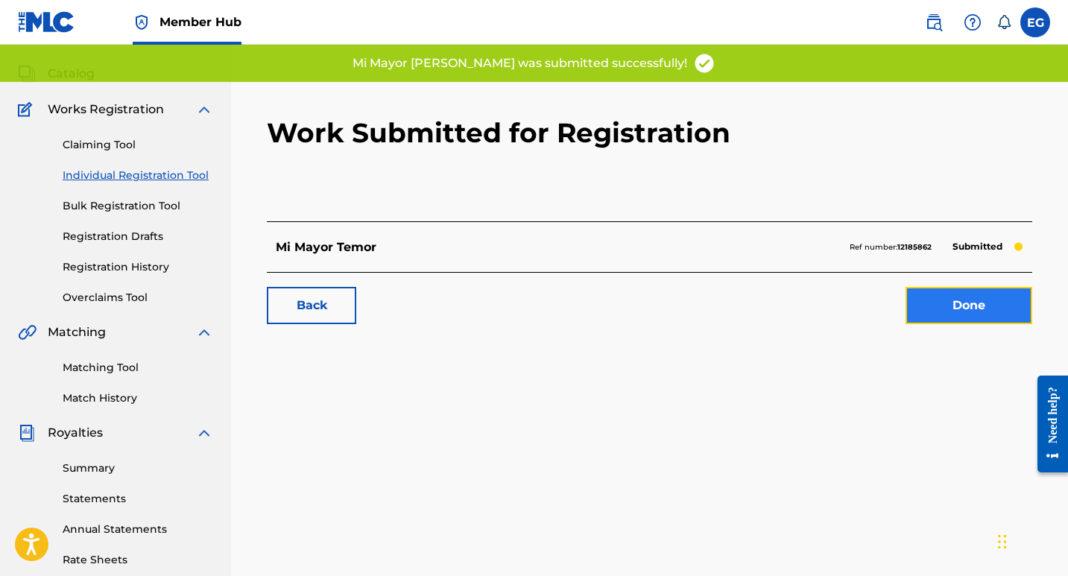
click at [968, 314] on link "Done" at bounding box center [968, 305] width 127 height 37
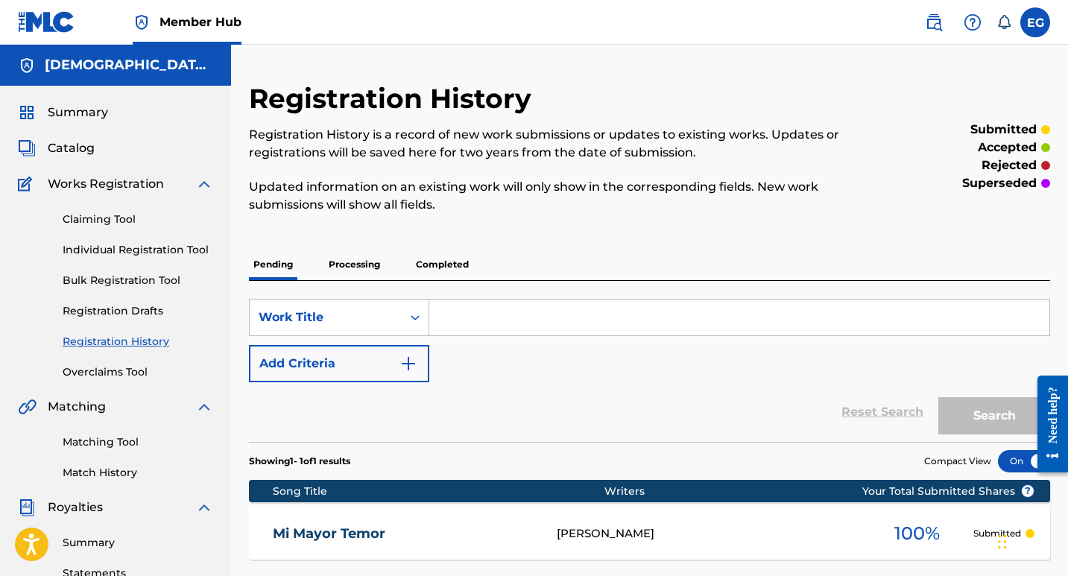
click at [364, 266] on p "Processing" at bounding box center [354, 264] width 60 height 31
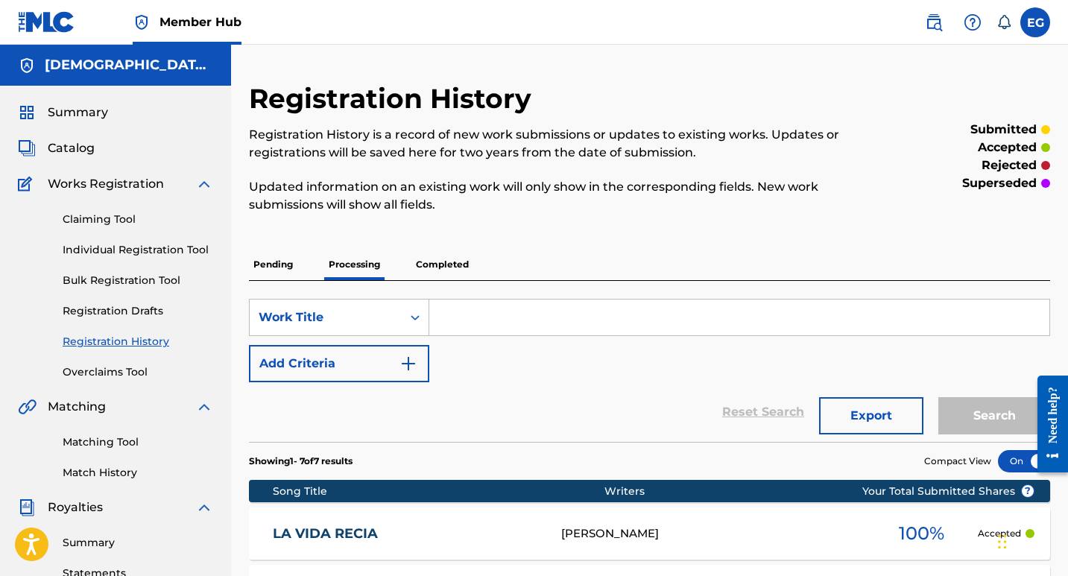
click at [452, 266] on p "Completed" at bounding box center [442, 264] width 62 height 31
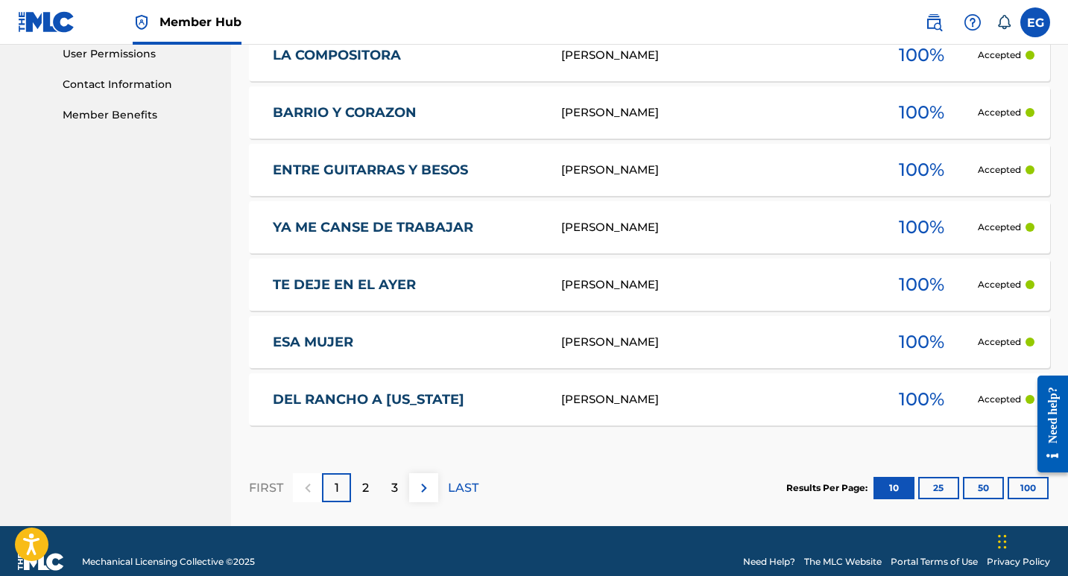
scroll to position [733, 0]
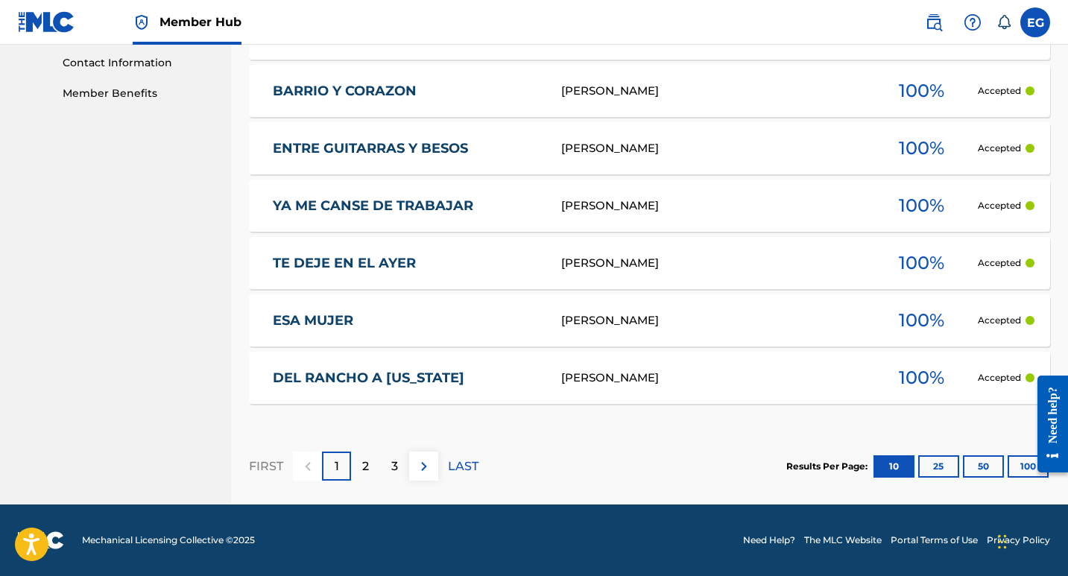
click at [1026, 470] on div at bounding box center [1047, 424] width 42 height 120
click at [1026, 469] on div at bounding box center [1047, 424] width 42 height 120
click at [369, 473] on p "2" at bounding box center [365, 466] width 7 height 18
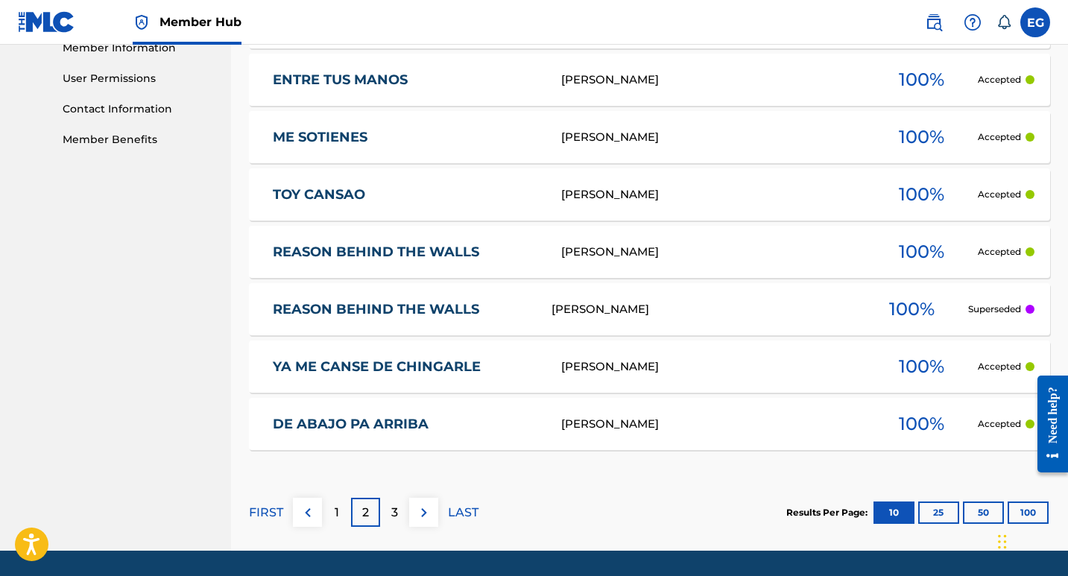
scroll to position [659, 0]
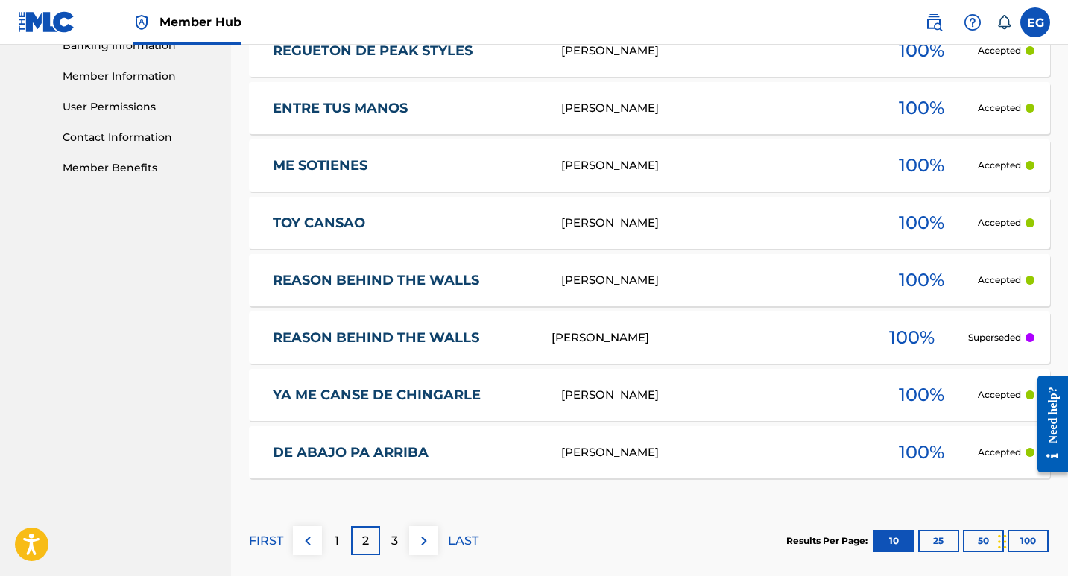
click at [364, 455] on link "DE ABAJO PA ARRIBA" at bounding box center [407, 452] width 268 height 17
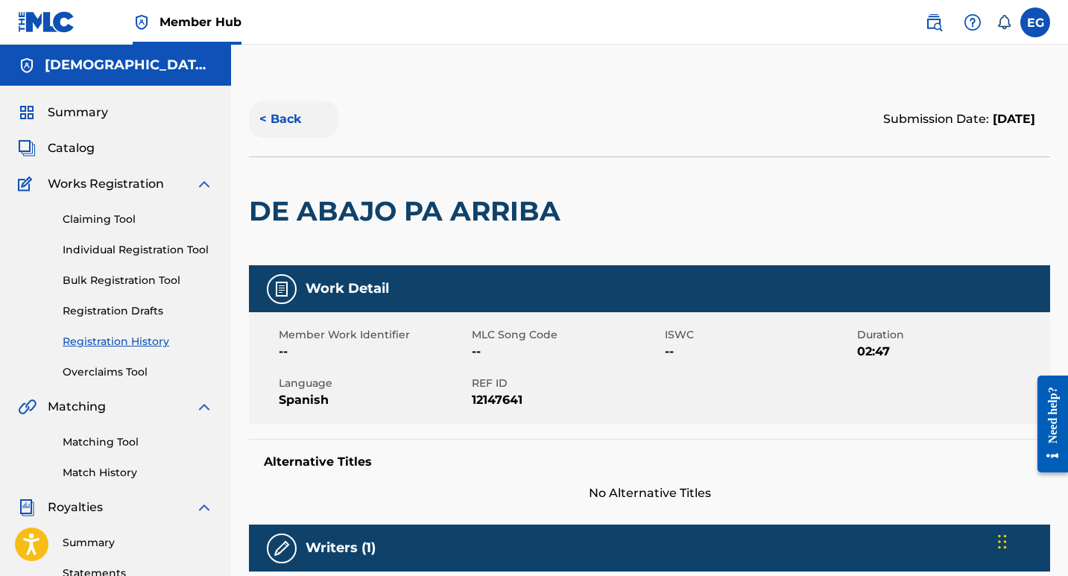
click at [267, 119] on button "< Back" at bounding box center [293, 119] width 89 height 37
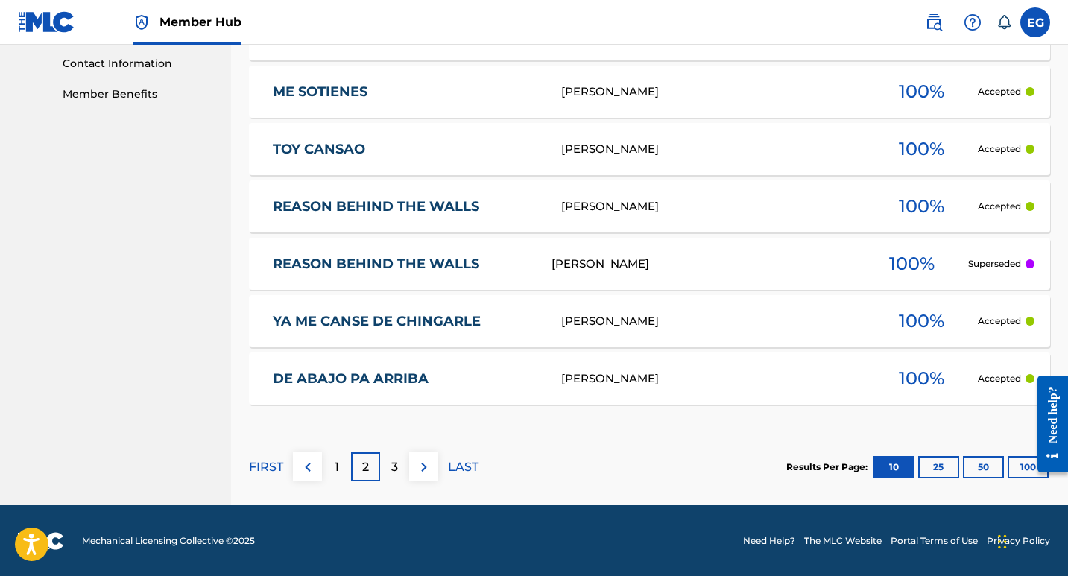
scroll to position [733, 0]
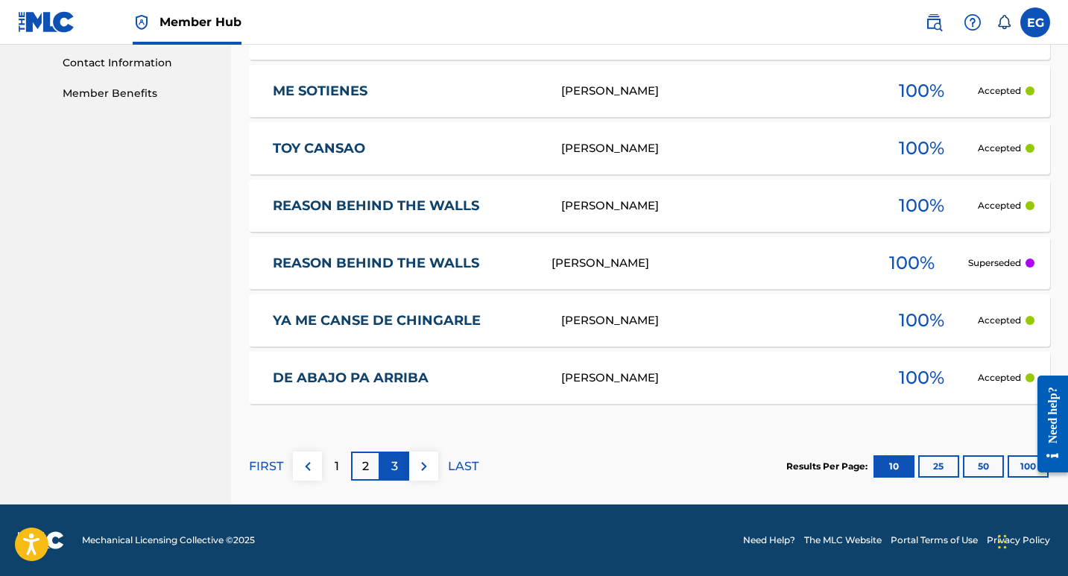
click at [396, 469] on p "3" at bounding box center [394, 466] width 7 height 18
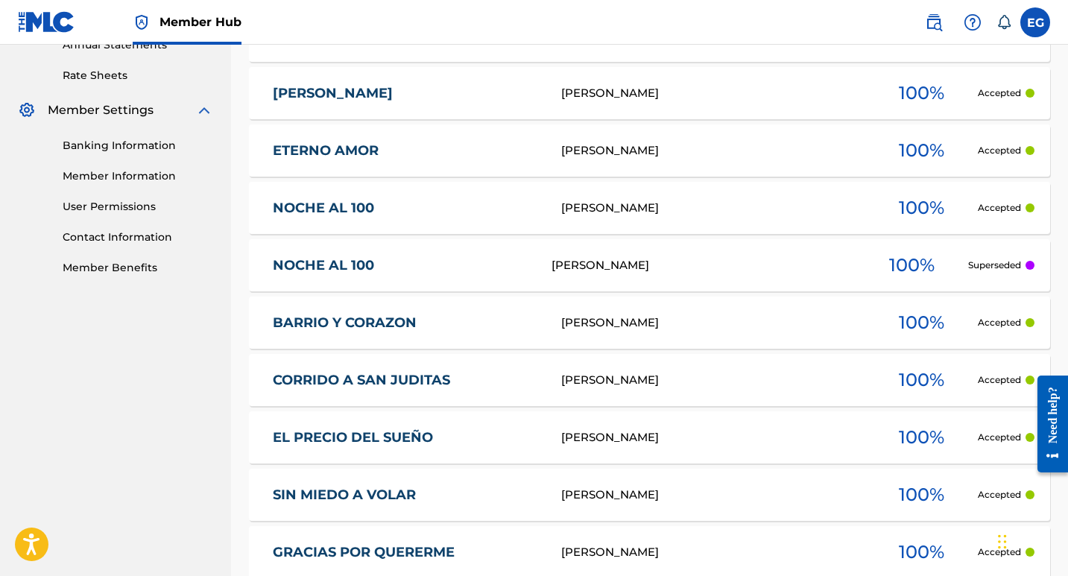
scroll to position [584, 0]
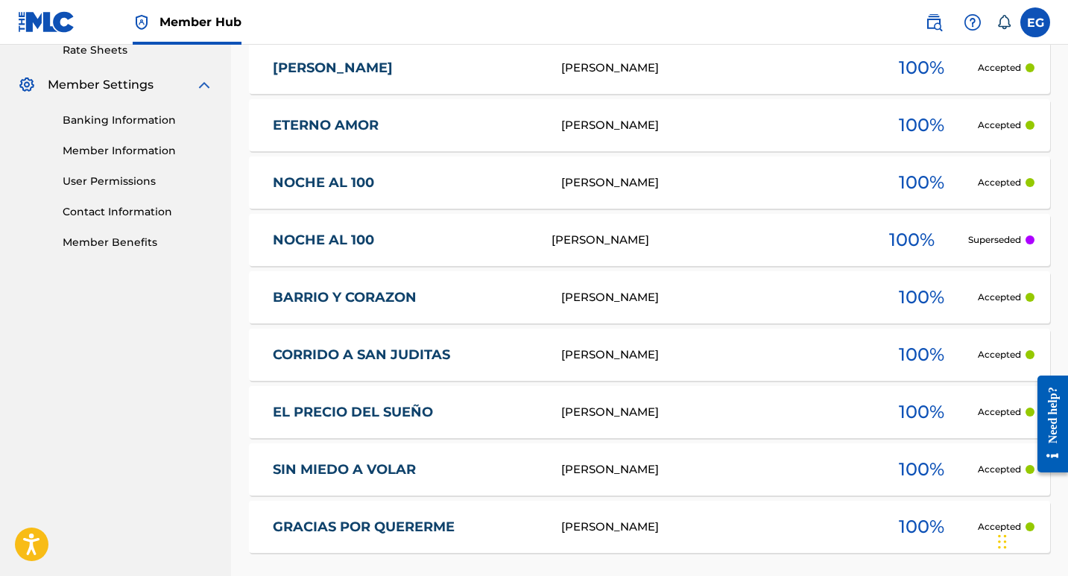
click at [355, 242] on link "NOCHE AL 100" at bounding box center [402, 240] width 259 height 17
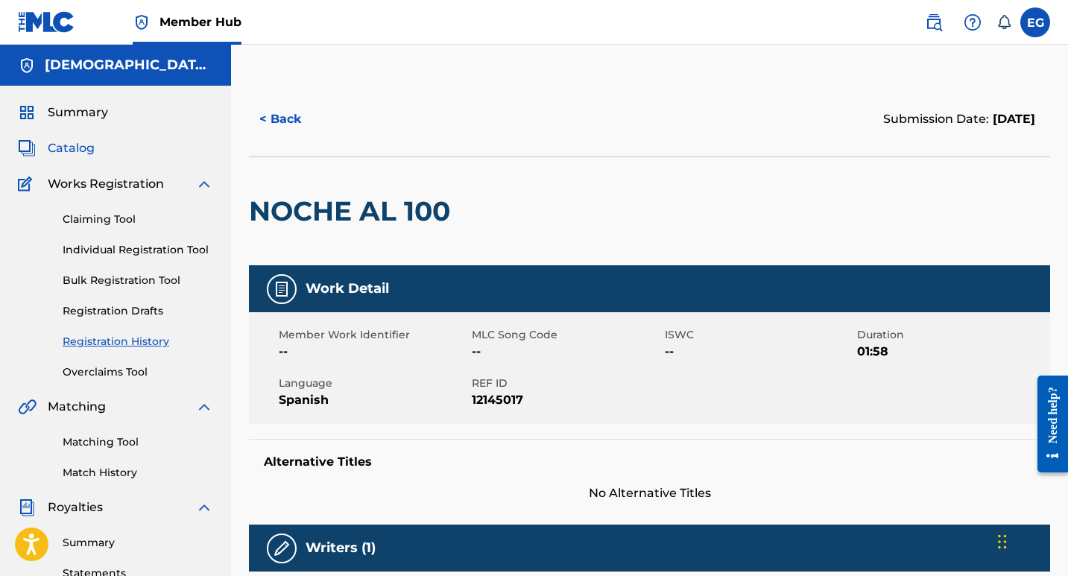
click at [80, 150] on span "Catalog" at bounding box center [71, 148] width 47 height 18
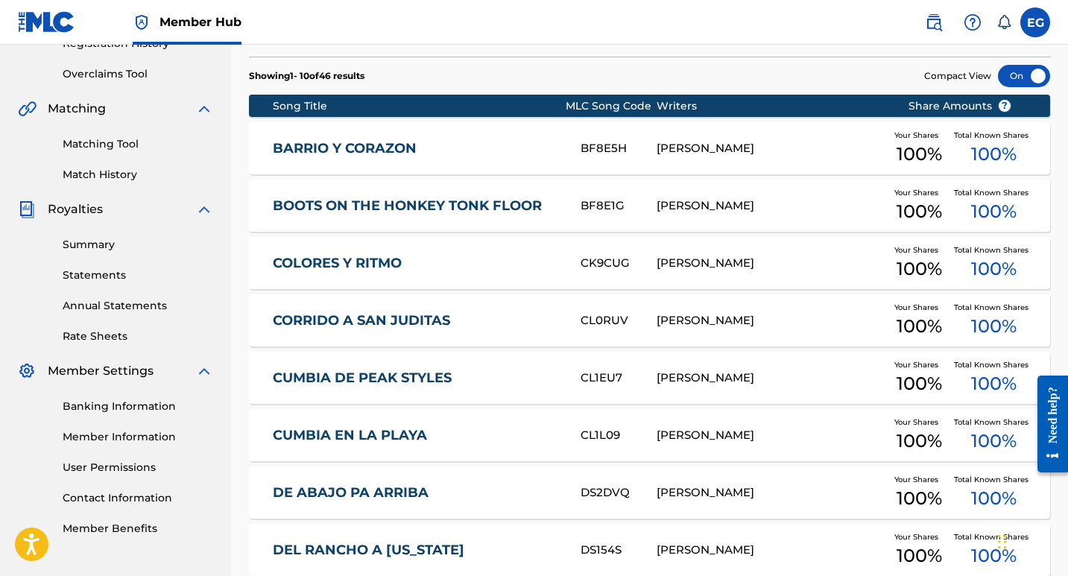
scroll to position [372, 0]
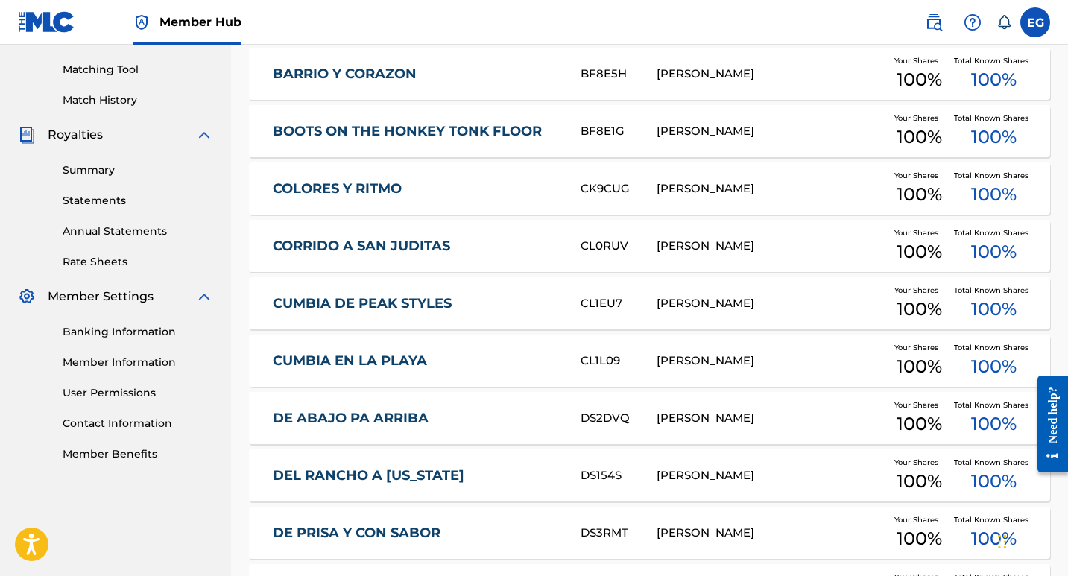
click at [397, 309] on link "CUMBIA DE PEAK STYLES" at bounding box center [417, 303] width 288 height 17
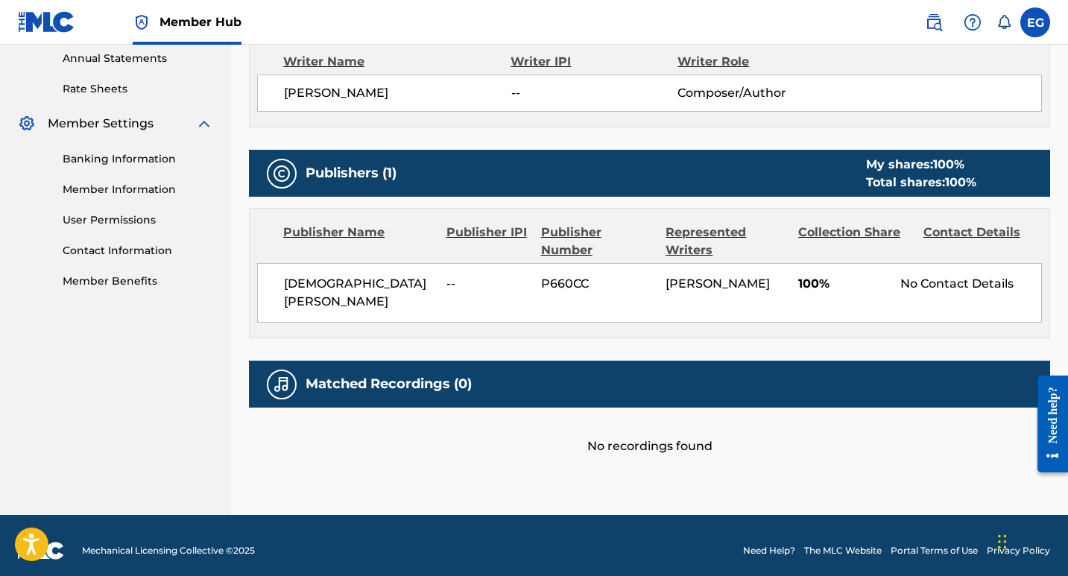
scroll to position [556, 0]
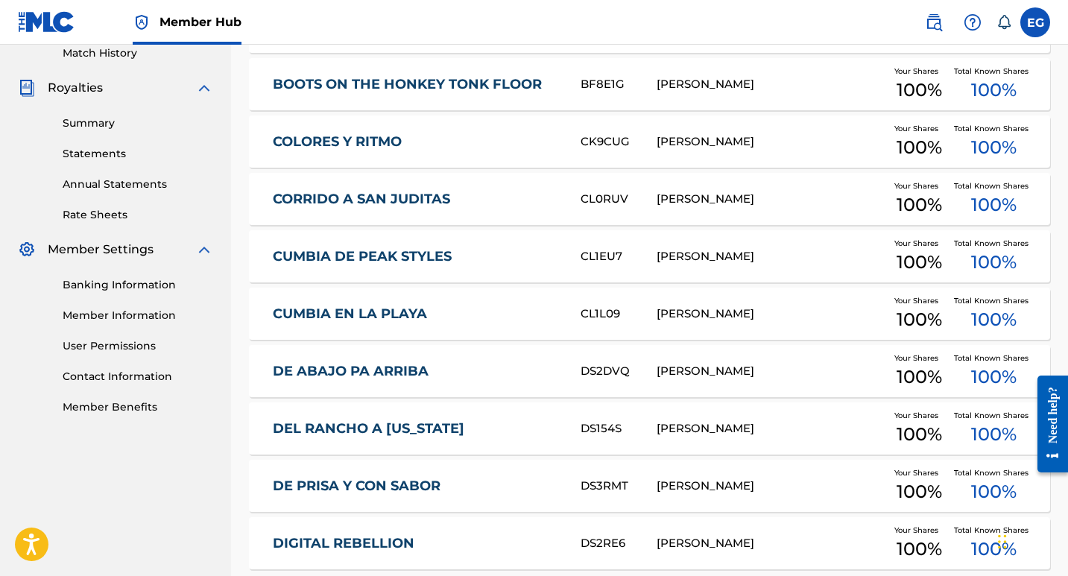
scroll to position [447, 0]
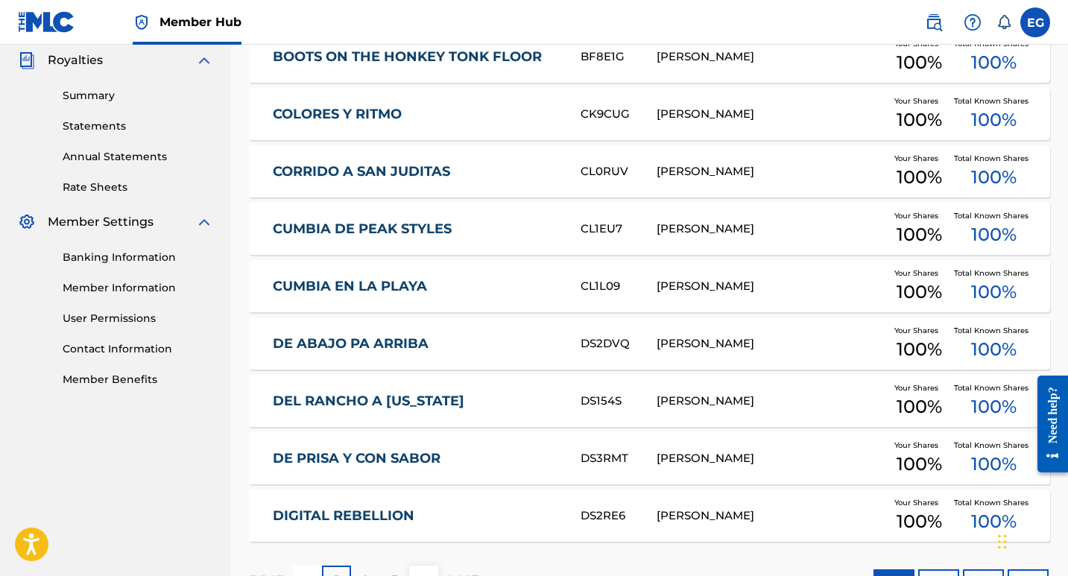
click at [399, 276] on div "CUMBIA EN LA PLAYA CL1L09 [PERSON_NAME] Your Shares 100 % Total Known Shares 10…" at bounding box center [649, 286] width 801 height 52
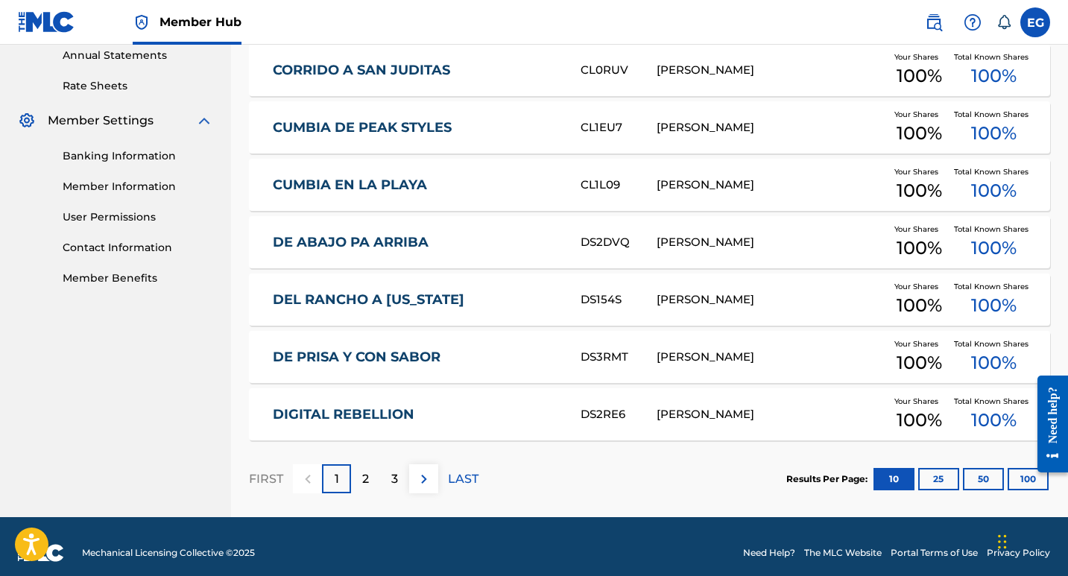
scroll to position [561, 0]
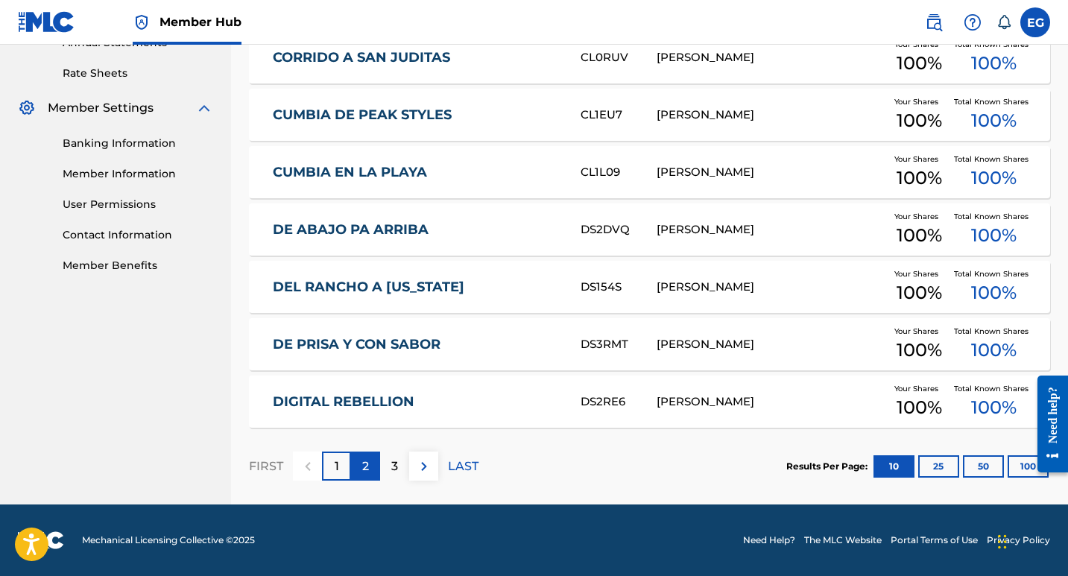
click at [367, 472] on p "2" at bounding box center [365, 466] width 7 height 18
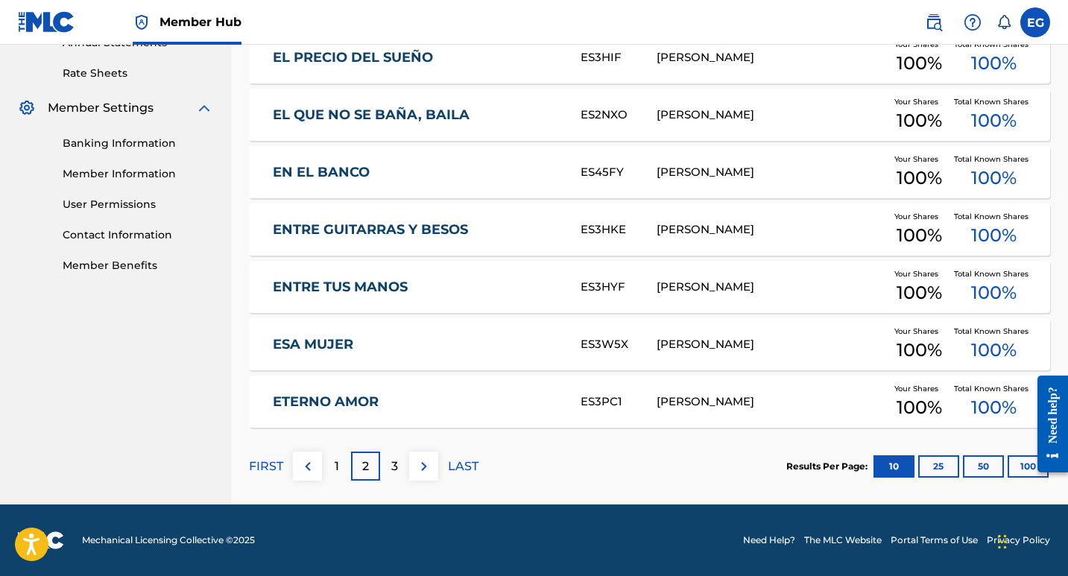
drag, startPoint x: 400, startPoint y: 466, endPoint x: 405, endPoint y: 459, distance: 8.1
click at [399, 466] on div "3" at bounding box center [394, 465] width 29 height 29
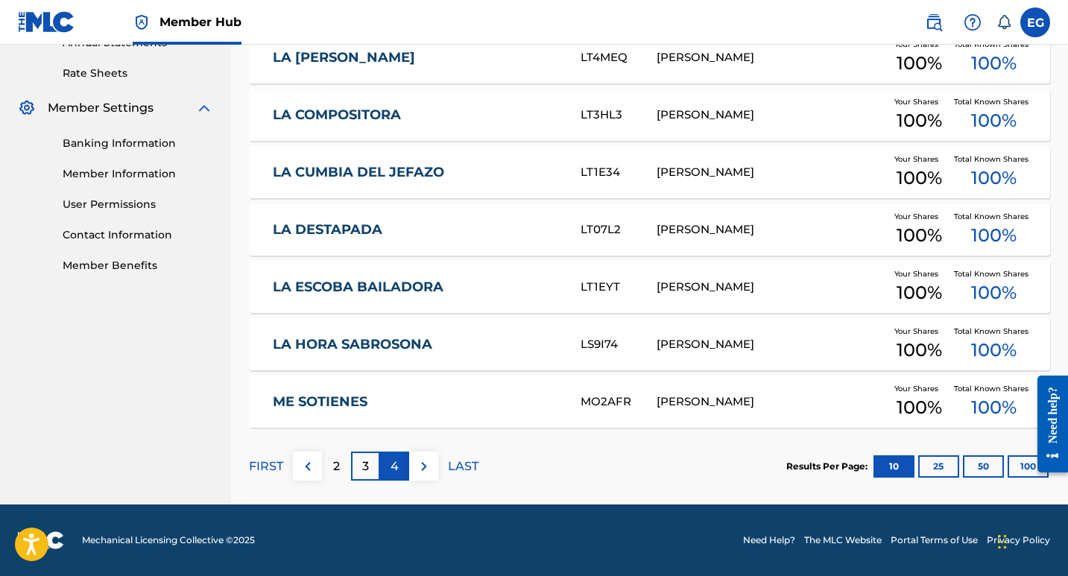
click at [392, 466] on p "4" at bounding box center [394, 466] width 8 height 18
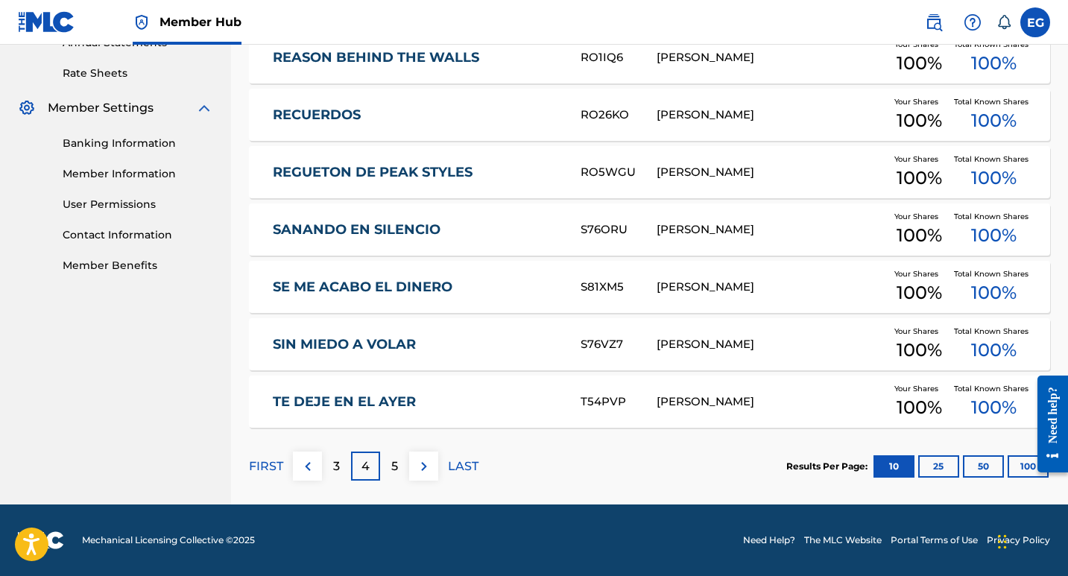
scroll to position [486, 0]
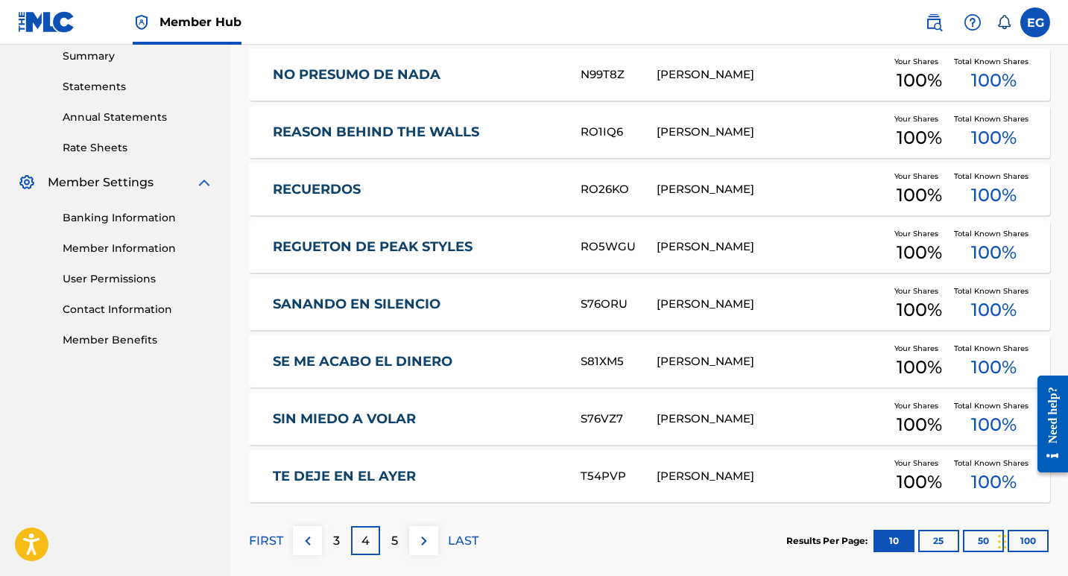
click at [438, 247] on link "REGUETON DE PEAK STYLES" at bounding box center [417, 246] width 288 height 17
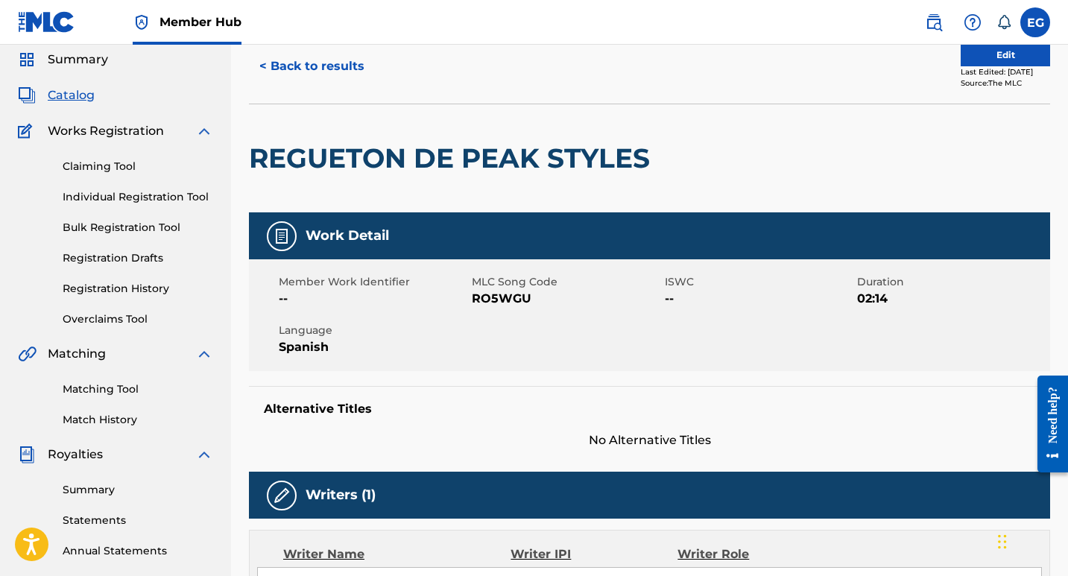
scroll to position [16, 0]
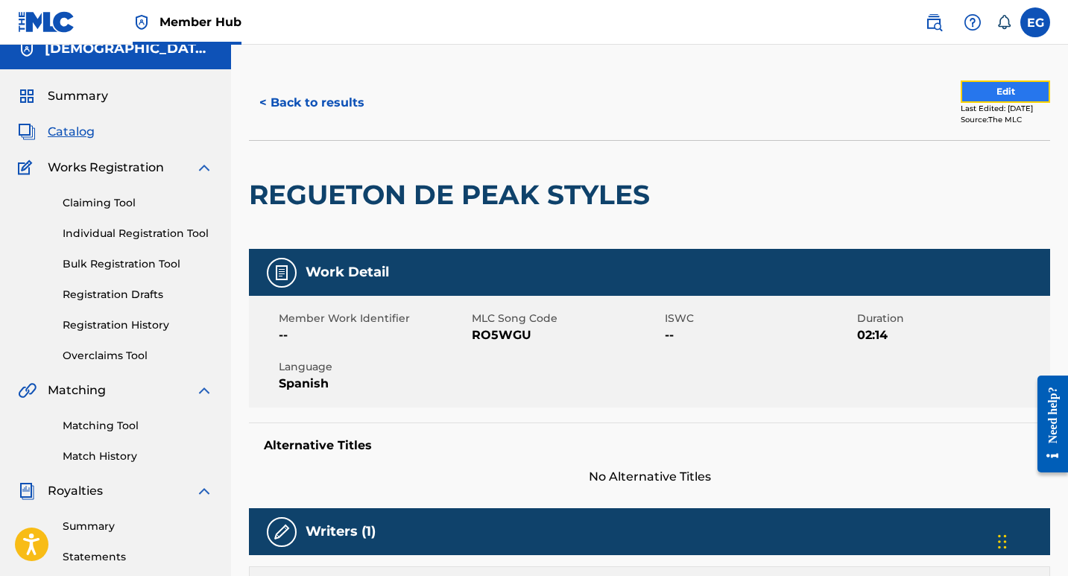
click at [963, 92] on button "Edit" at bounding box center [1004, 91] width 89 height 22
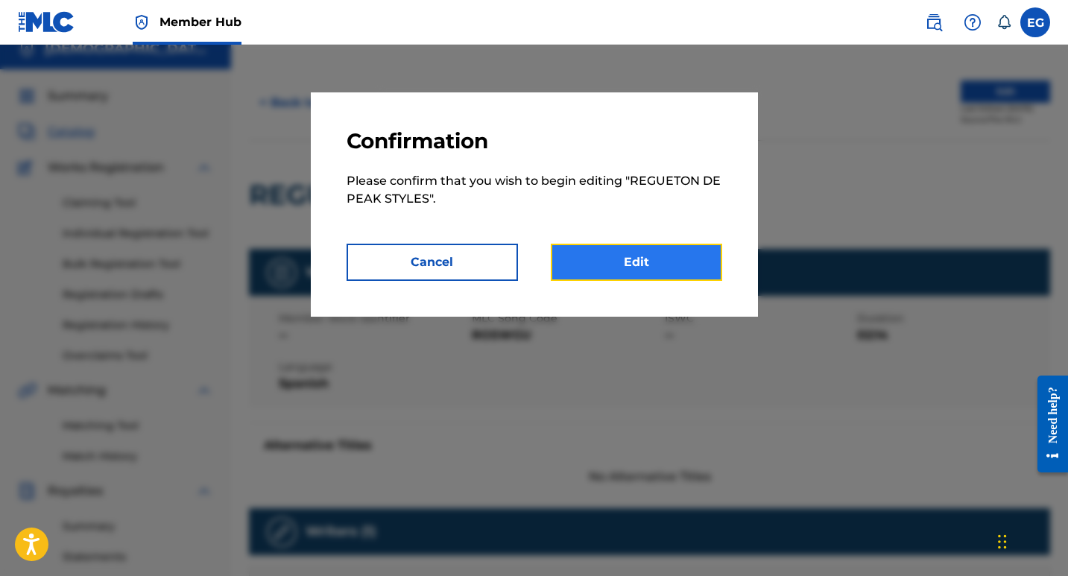
click at [642, 266] on link "Edit" at bounding box center [636, 262] width 171 height 37
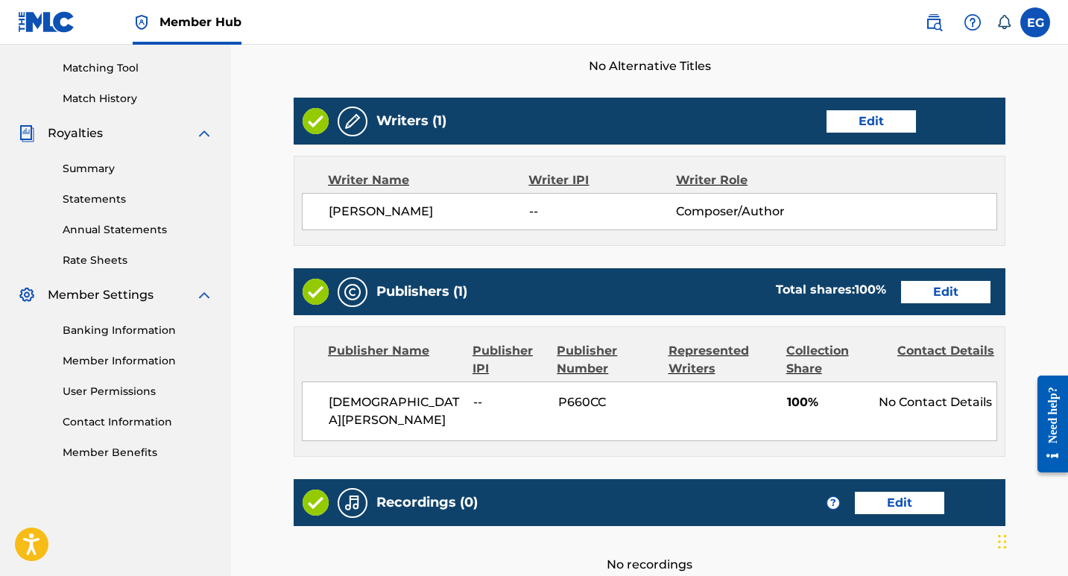
scroll to position [372, 0]
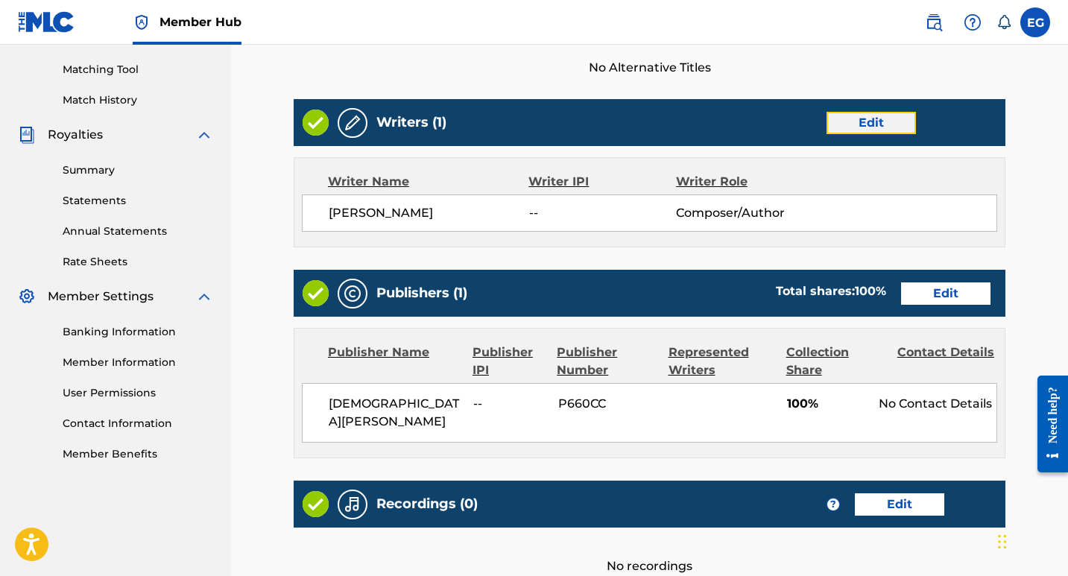
click at [851, 123] on link "Edit" at bounding box center [870, 123] width 89 height 22
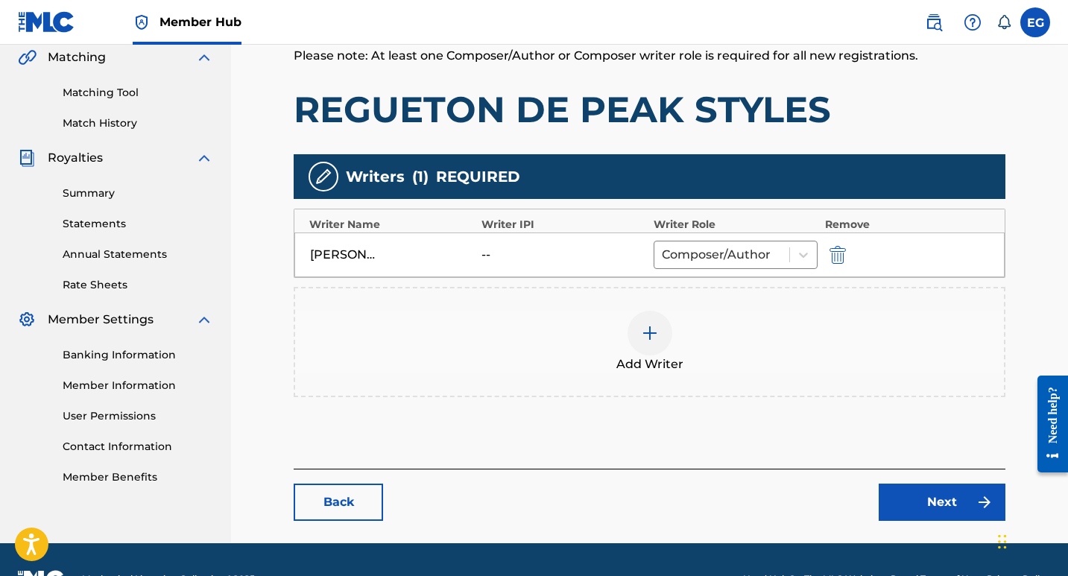
scroll to position [372, 0]
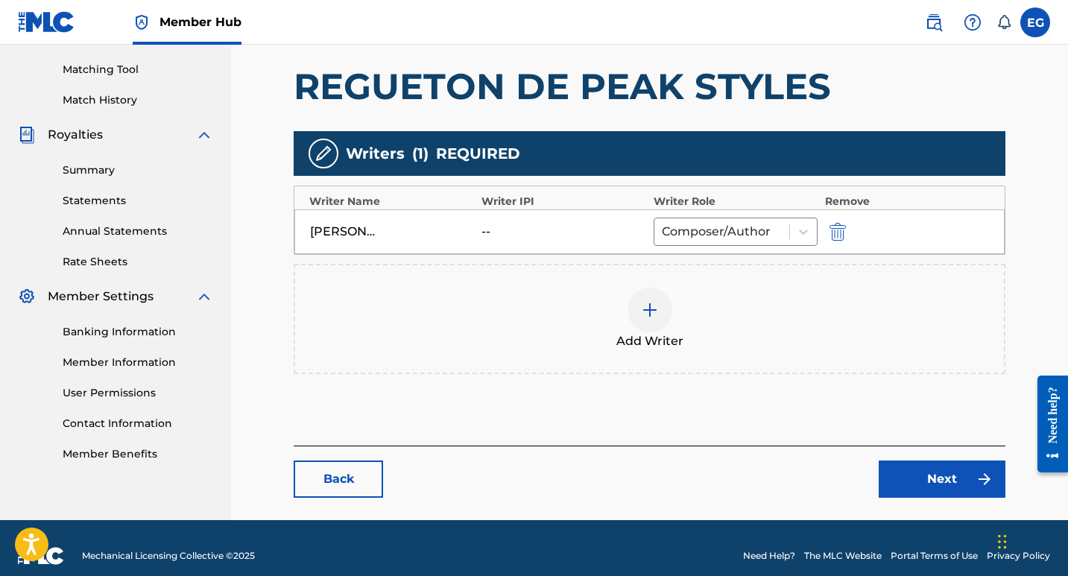
click at [648, 311] on img at bounding box center [650, 310] width 18 height 18
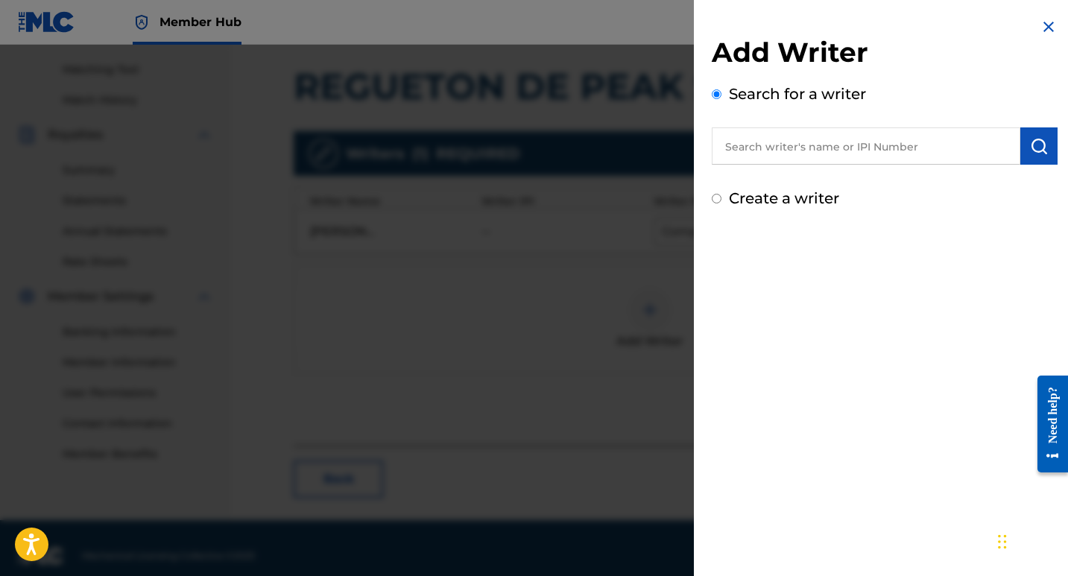
click at [763, 145] on input "text" at bounding box center [865, 145] width 308 height 37
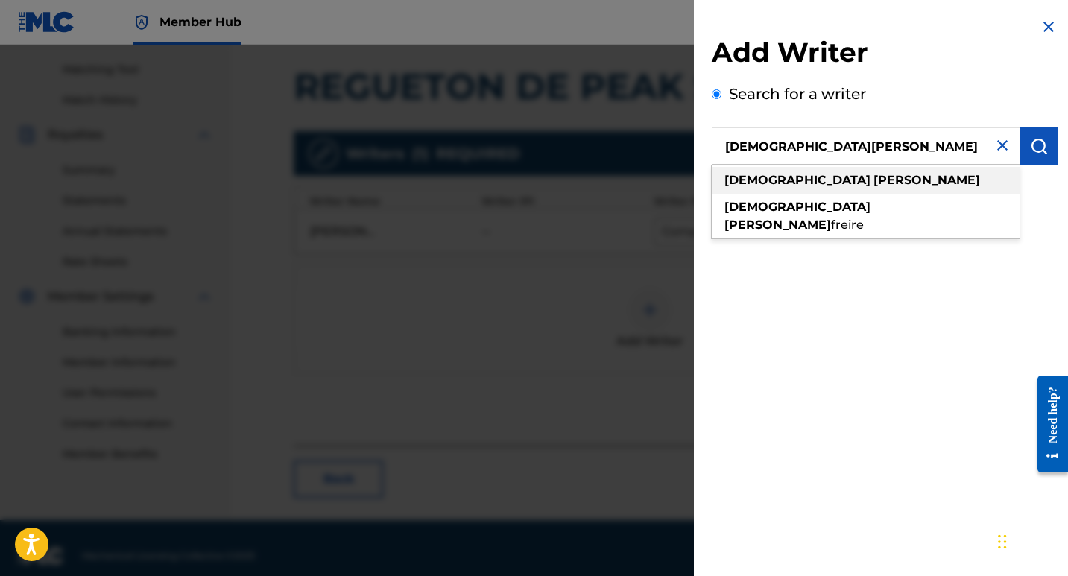
type input "[DEMOGRAPHIC_DATA][PERSON_NAME]"
drag, startPoint x: 791, startPoint y: 180, endPoint x: 782, endPoint y: 186, distance: 10.7
click at [791, 180] on strong "[DEMOGRAPHIC_DATA]" at bounding box center [797, 180] width 146 height 14
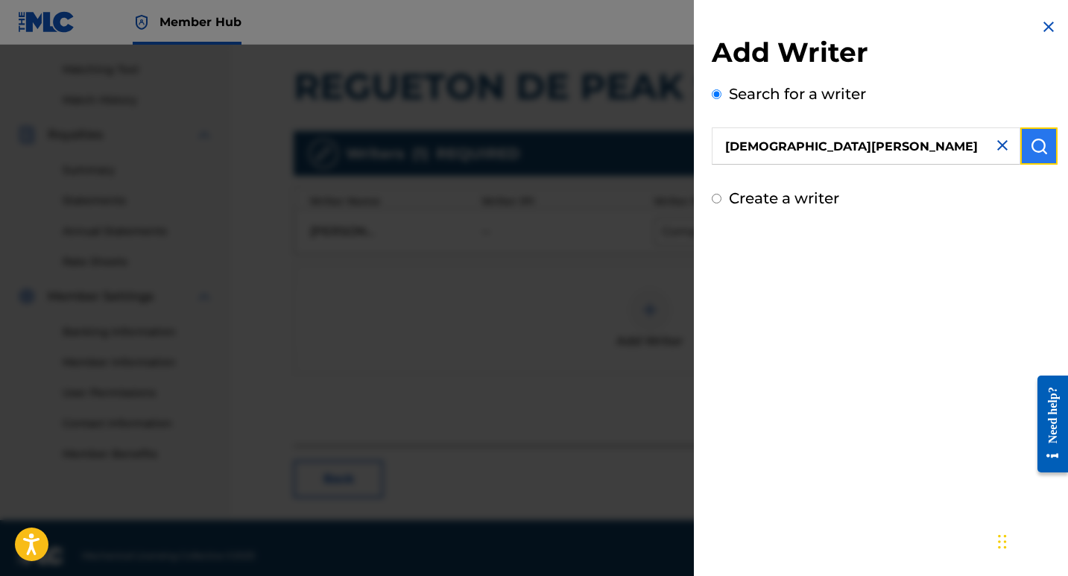
click at [1041, 142] on img "submit" at bounding box center [1039, 146] width 18 height 18
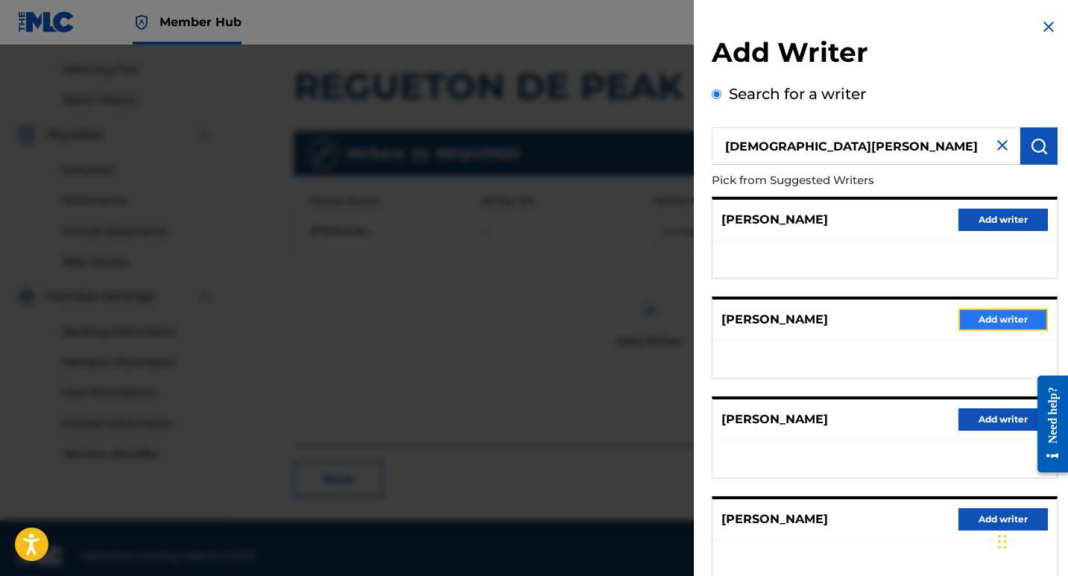
click at [980, 322] on button "Add writer" at bounding box center [1002, 319] width 89 height 22
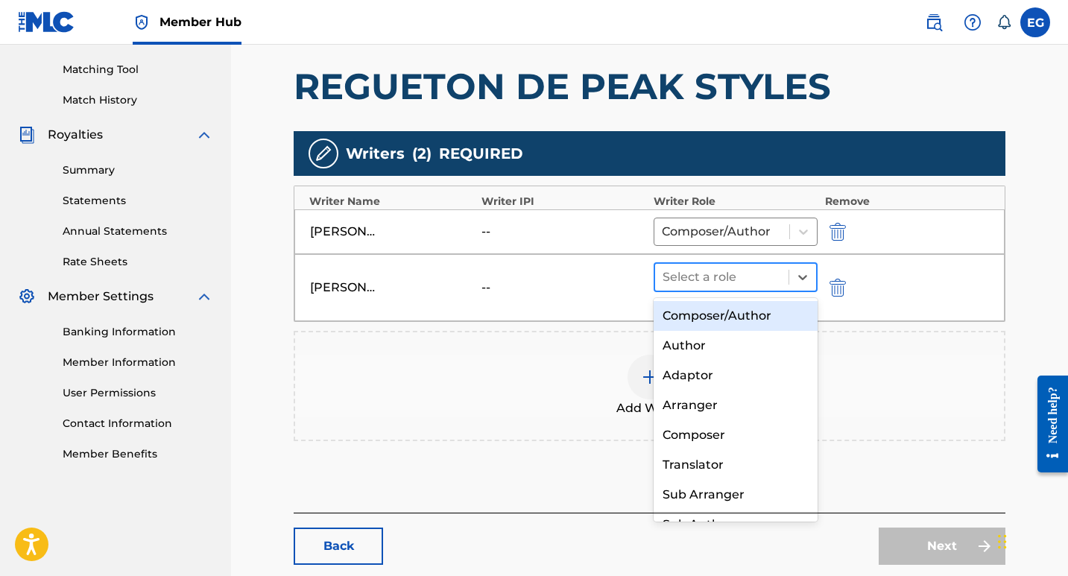
click at [763, 277] on div at bounding box center [721, 277] width 118 height 21
click at [744, 317] on div "Composer/Author" at bounding box center [735, 316] width 164 height 30
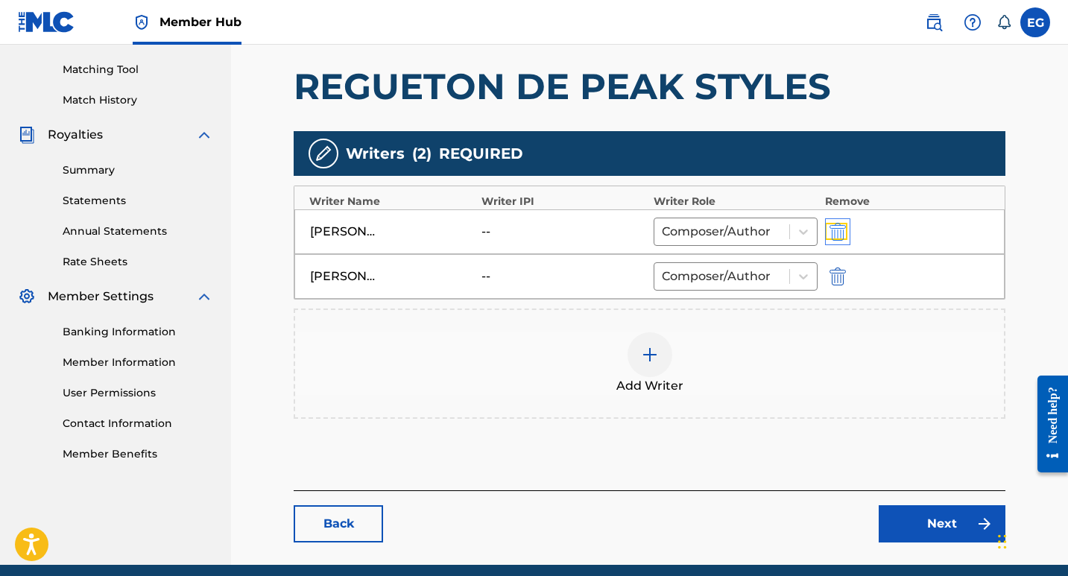
click at [839, 231] on img "submit" at bounding box center [837, 232] width 16 height 18
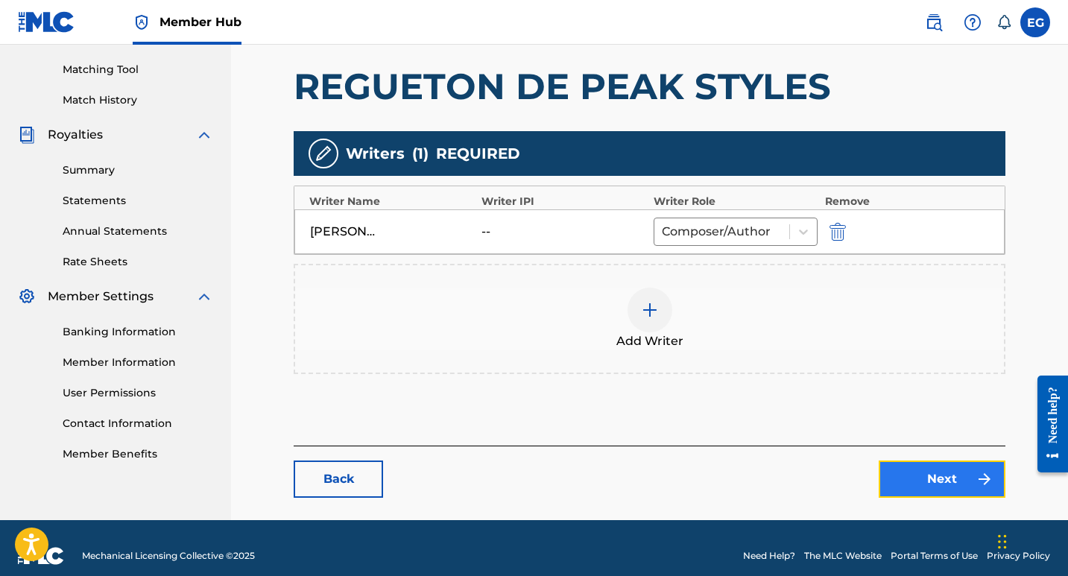
click at [951, 474] on link "Next" at bounding box center [941, 478] width 127 height 37
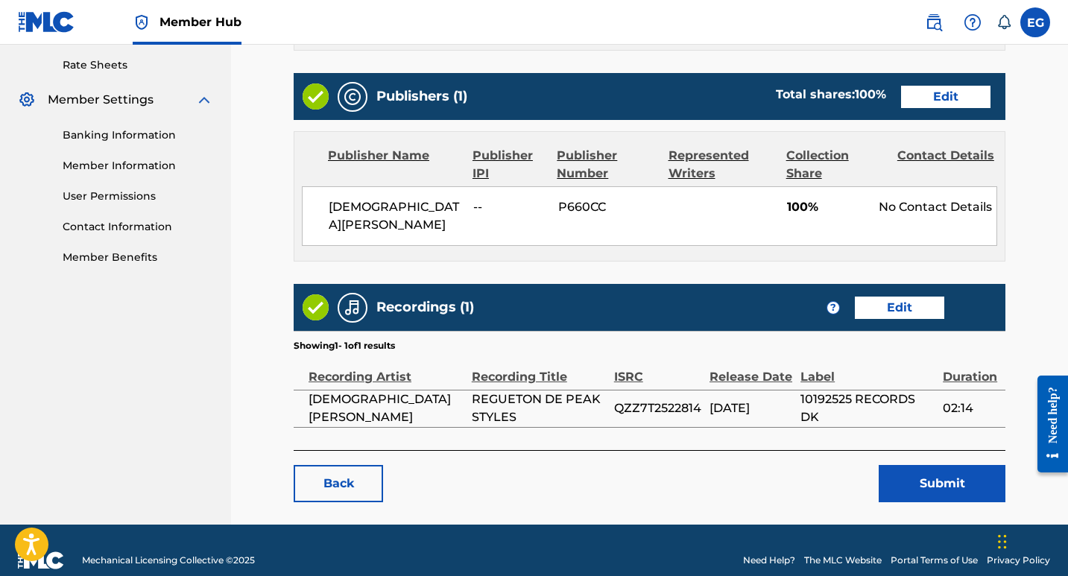
scroll to position [571, 0]
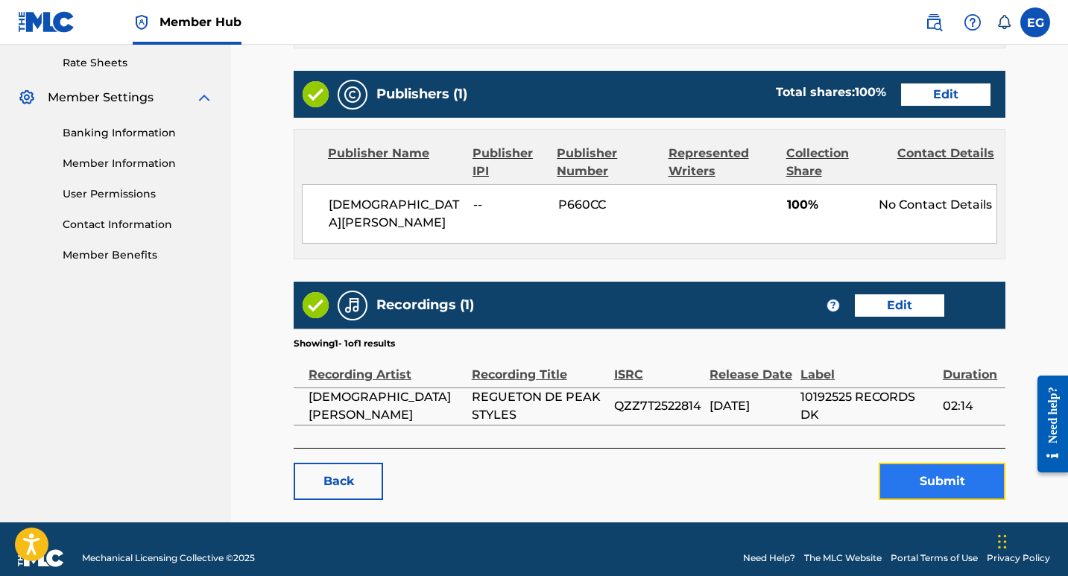
click at [945, 469] on button "Submit" at bounding box center [941, 481] width 127 height 37
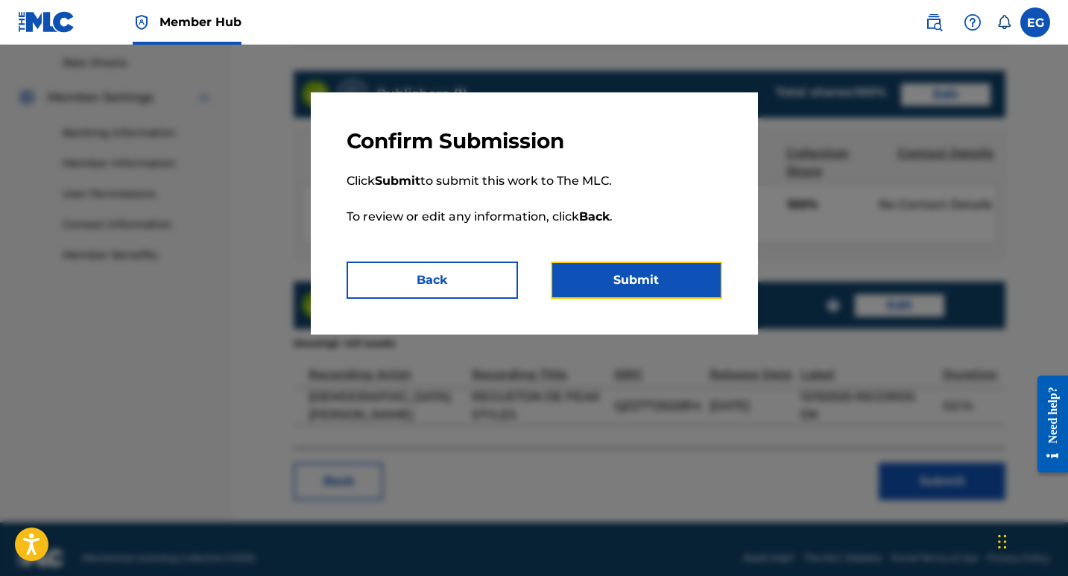
click at [644, 274] on button "Submit" at bounding box center [636, 279] width 171 height 37
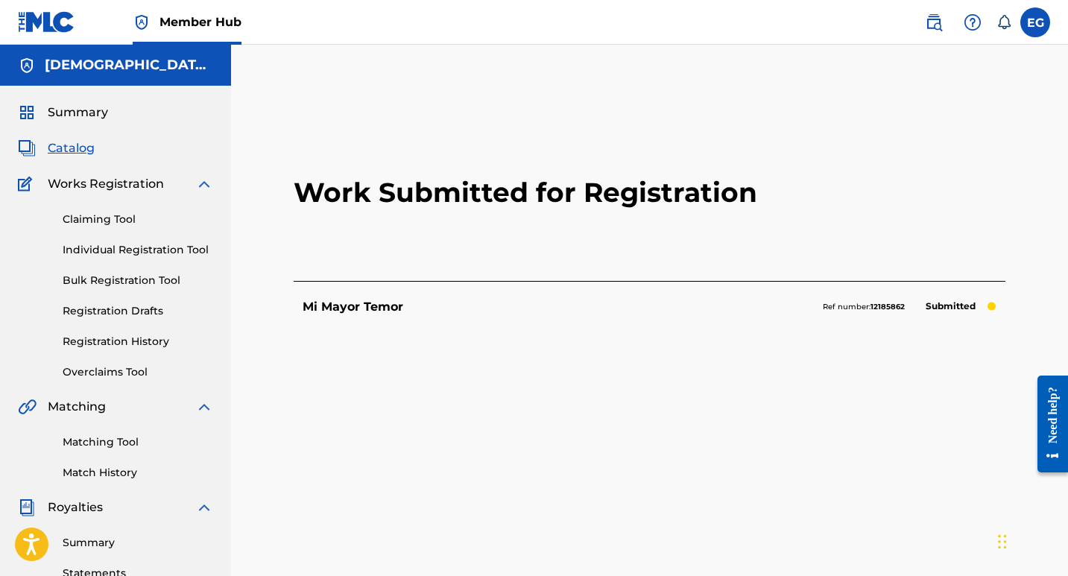
click at [80, 151] on span "Catalog" at bounding box center [71, 148] width 47 height 18
